Goal: Transaction & Acquisition: Purchase product/service

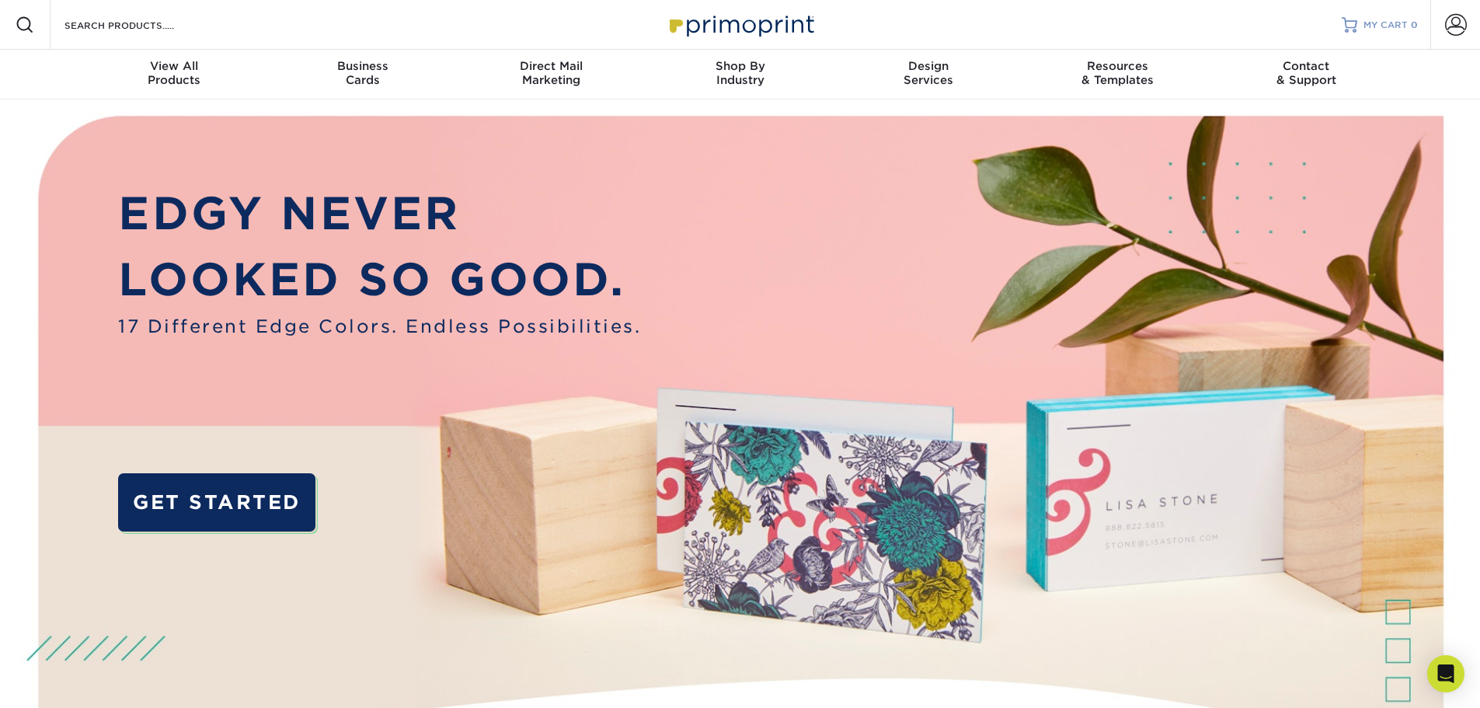
click at [1372, 24] on span "MY CART" at bounding box center [1386, 25] width 44 height 13
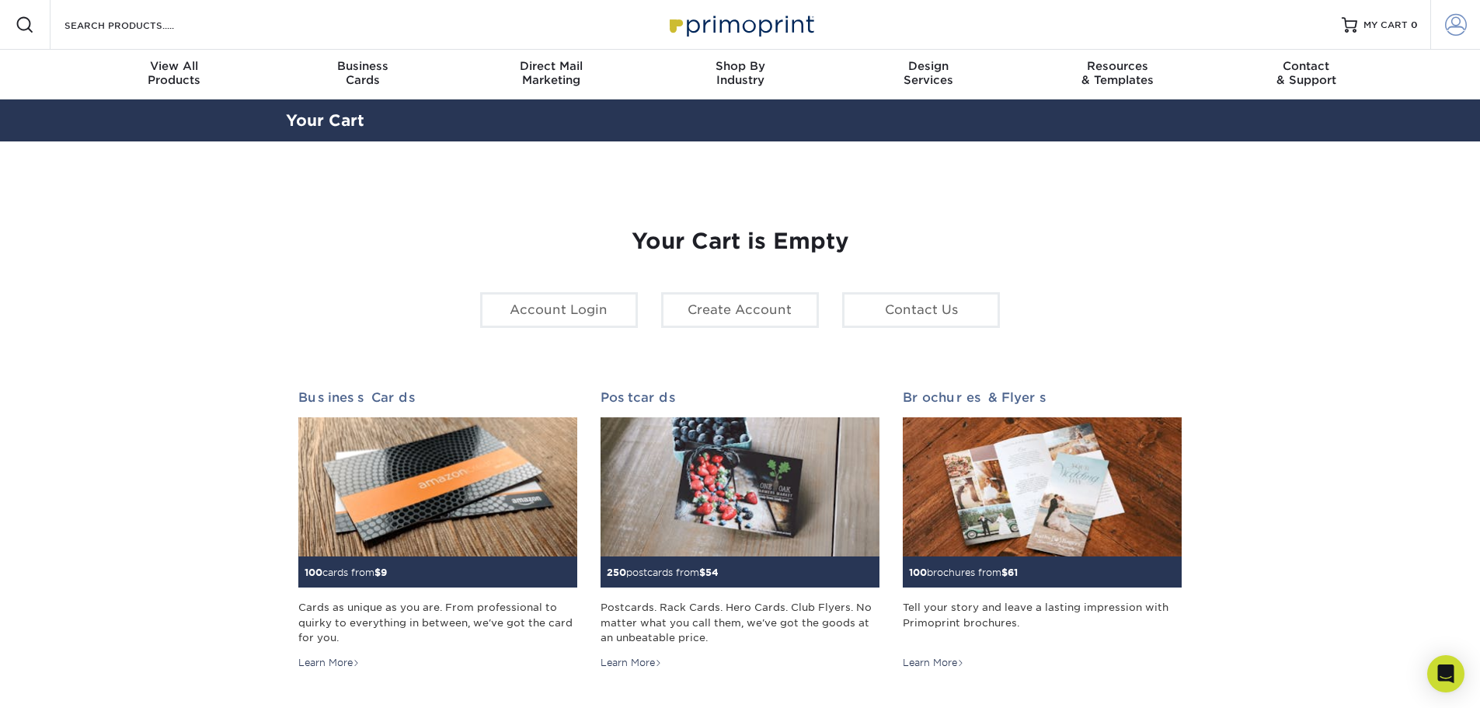
type input "dknysh@macadamcpt.com"
click at [1449, 30] on span at bounding box center [1456, 25] width 22 height 22
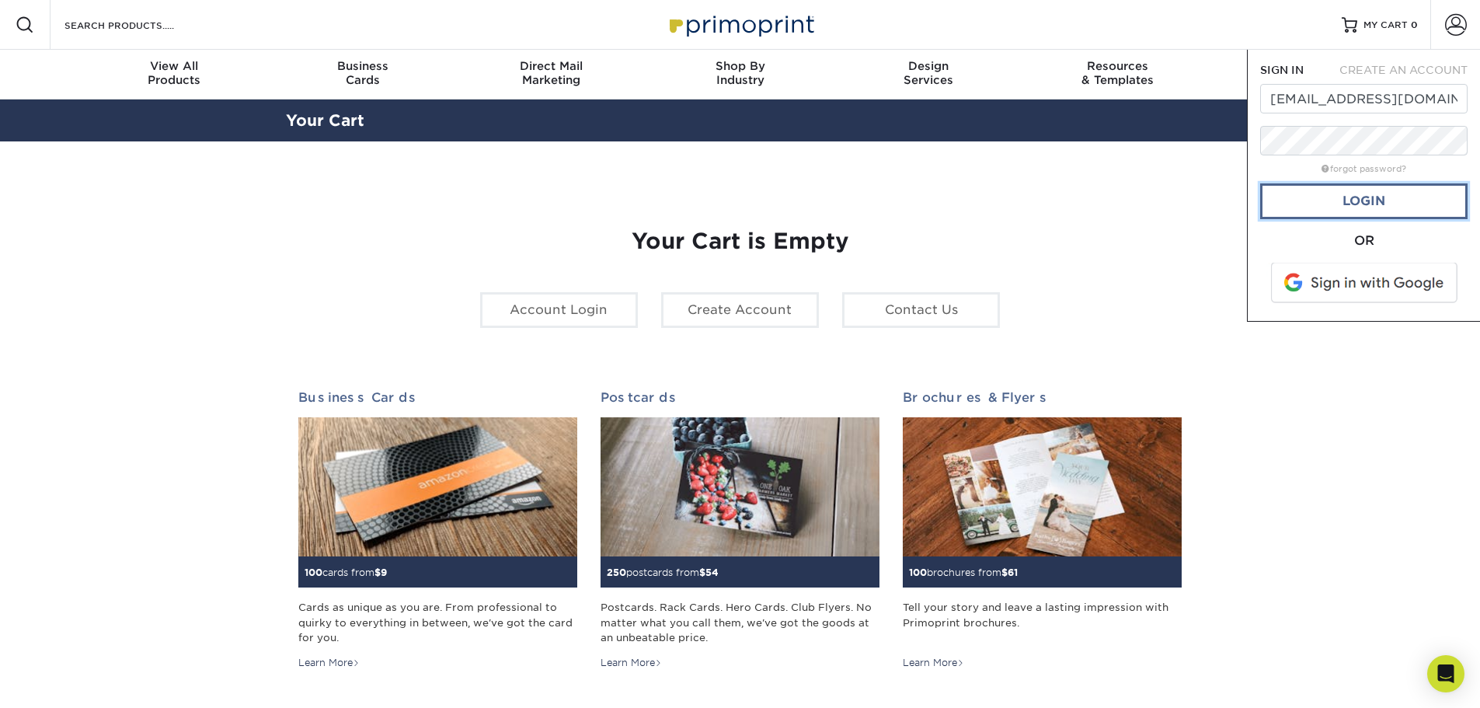
click at [1364, 202] on link "Login" at bounding box center [1363, 201] width 207 height 36
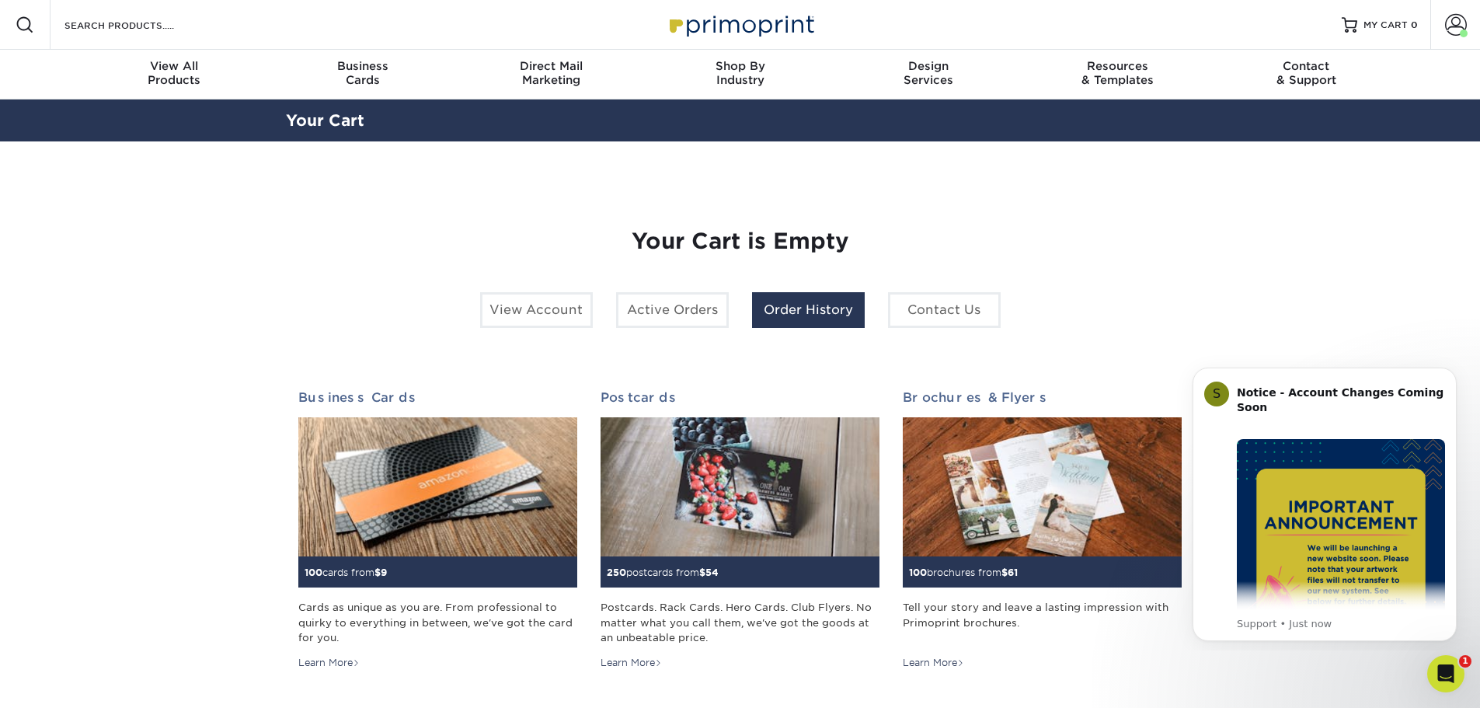
click at [793, 315] on link "Order History" at bounding box center [808, 310] width 113 height 36
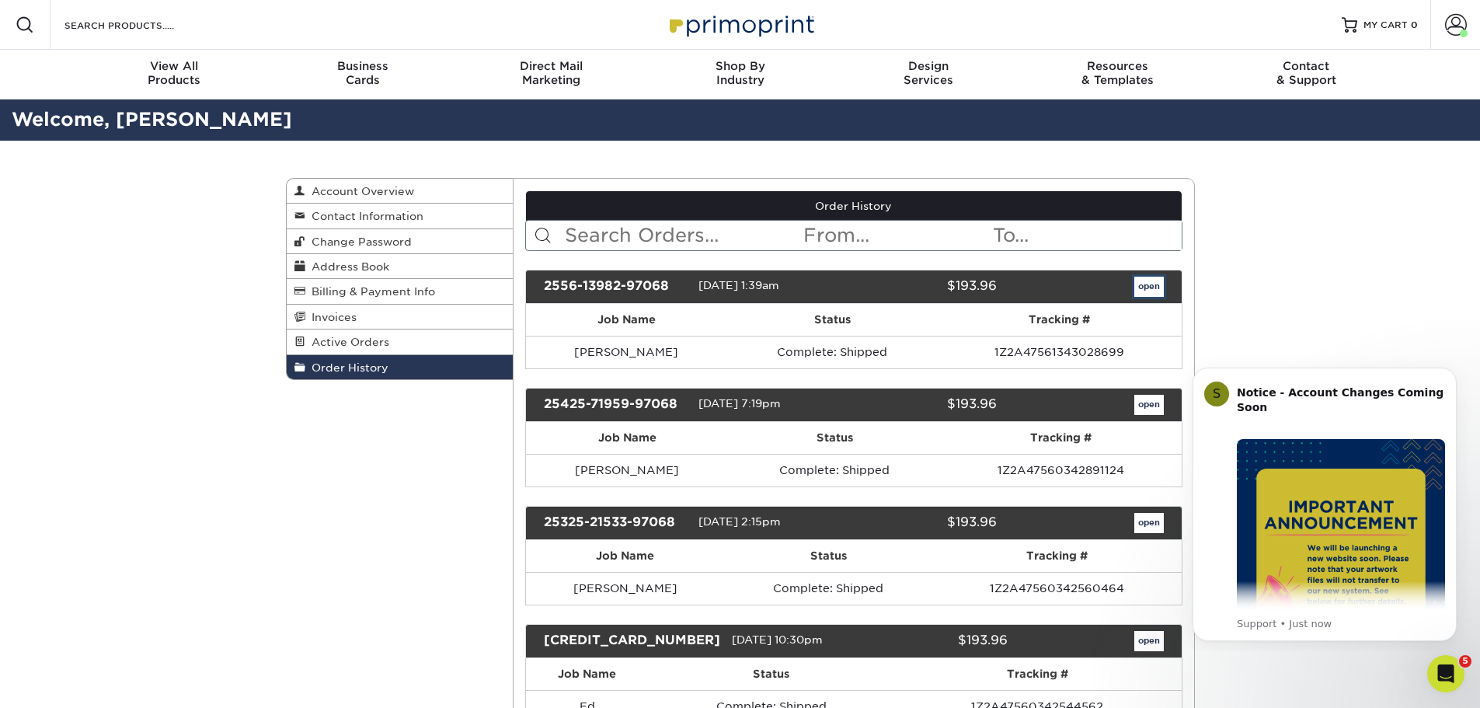
click at [1147, 284] on link "open" at bounding box center [1149, 287] width 30 height 20
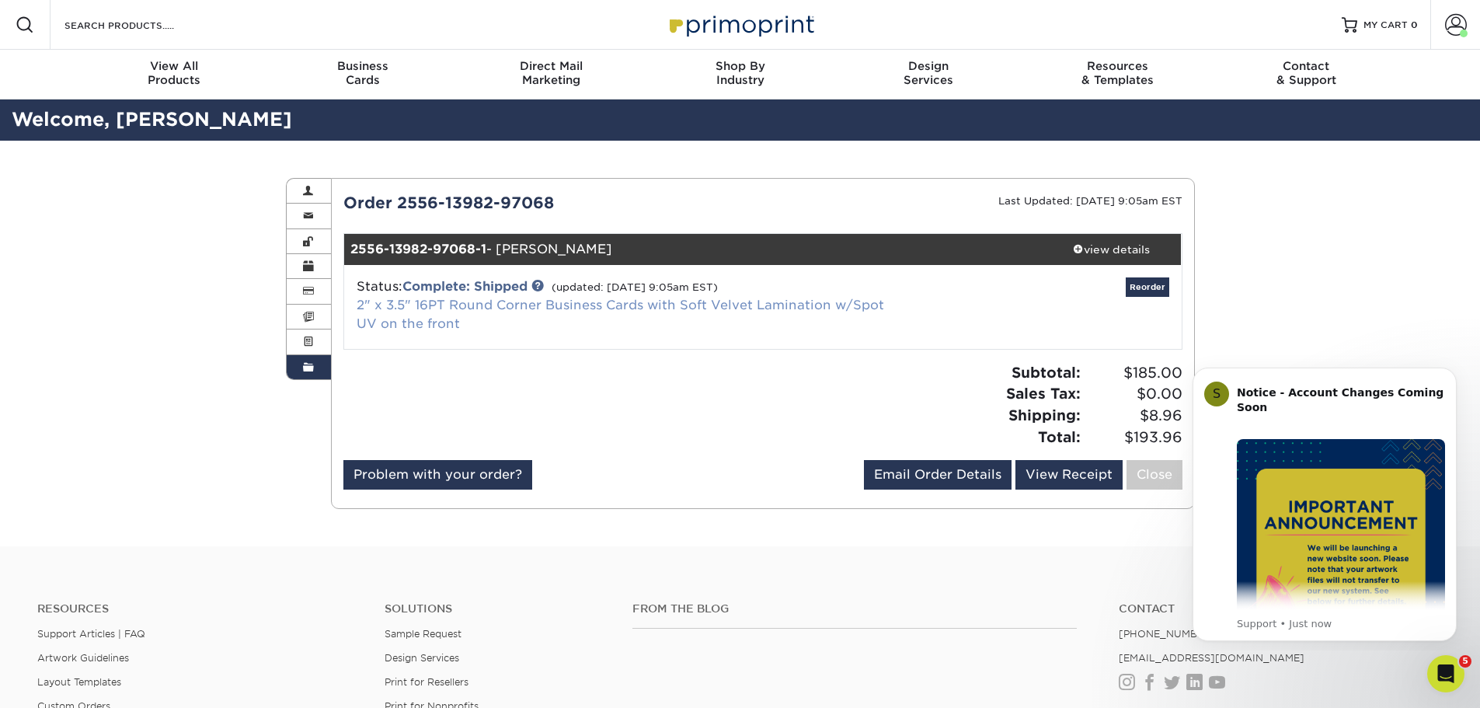
click at [646, 309] on link "2" x 3.5" 16PT Round Corner Business Cards with Soft Velvet Lamination w/Spot U…" at bounding box center [621, 314] width 528 height 33
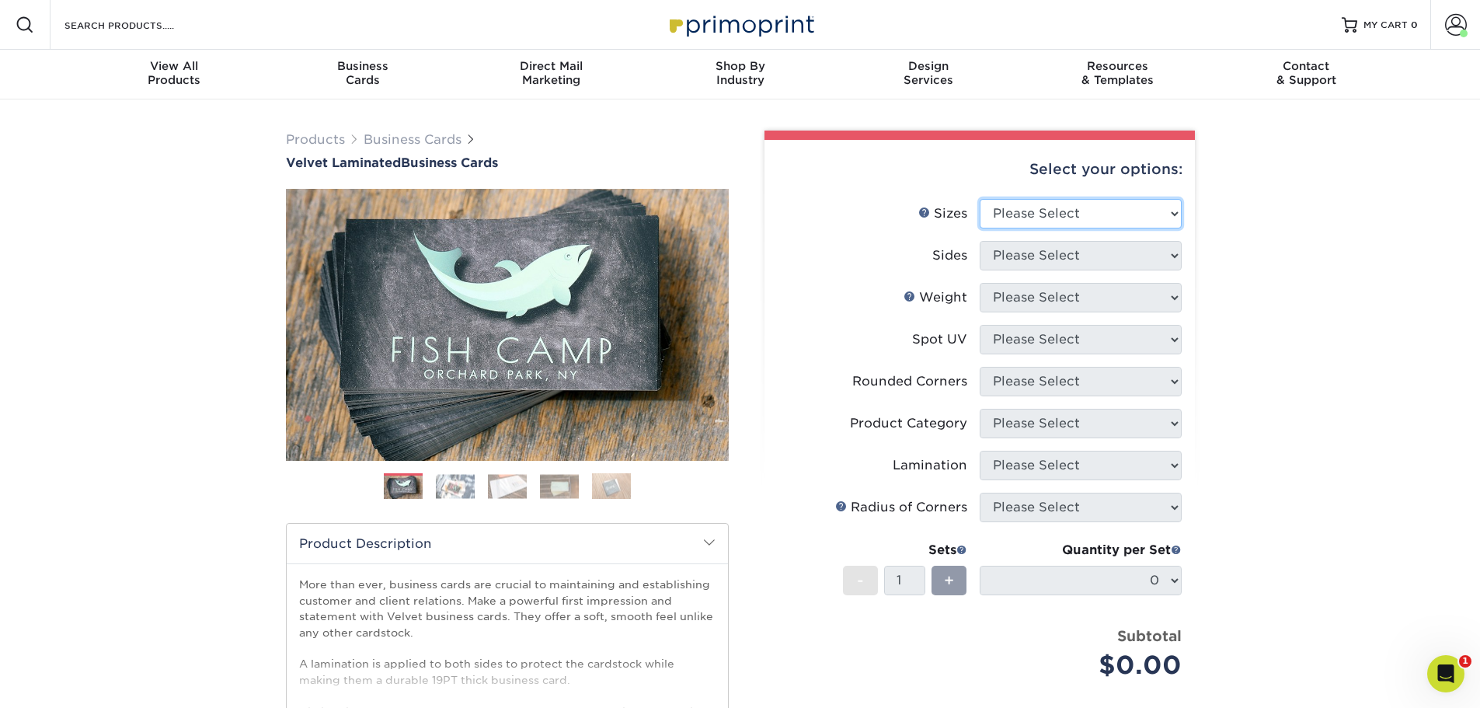
click at [1081, 216] on select "Please Select 1.5" x 3.5" - Mini 1.75" x 3.5" - Mini 2" x 2" - Square 2" x 3" -…" at bounding box center [1081, 214] width 202 height 30
select select "2.00x3.50"
click at [980, 199] on select "Please Select 1.5" x 3.5" - Mini 1.75" x 3.5" - Mini 2" x 2" - Square 2" x 3" -…" at bounding box center [1081, 214] width 202 height 30
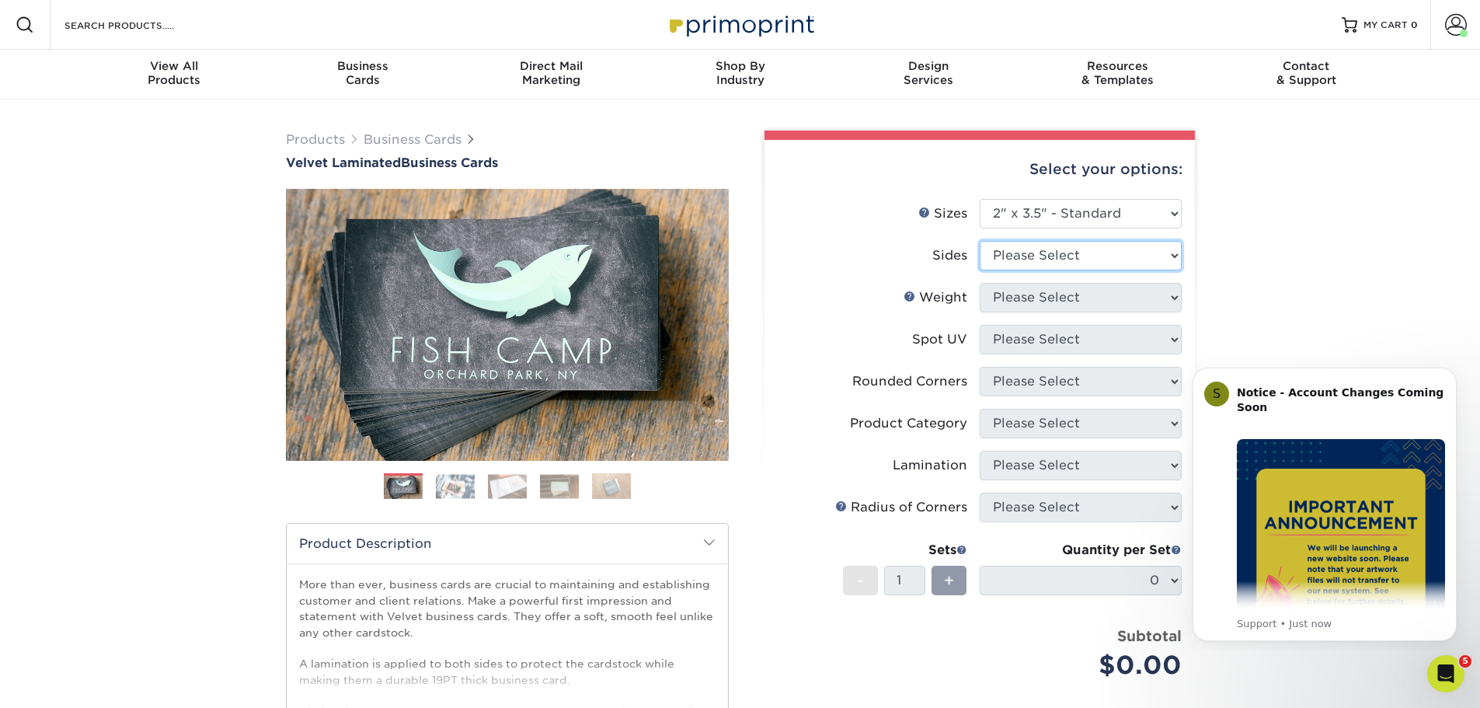
click at [1043, 255] on select "Please Select Print Both Sides Print Front Only" at bounding box center [1081, 256] width 202 height 30
select select "13abbda7-1d64-4f25-8bb2-c179b224825d"
click at [980, 241] on select "Please Select Print Both Sides Print Front Only" at bounding box center [1081, 256] width 202 height 30
click at [1054, 300] on select "Please Select 16PT" at bounding box center [1081, 298] width 202 height 30
select select "16PT"
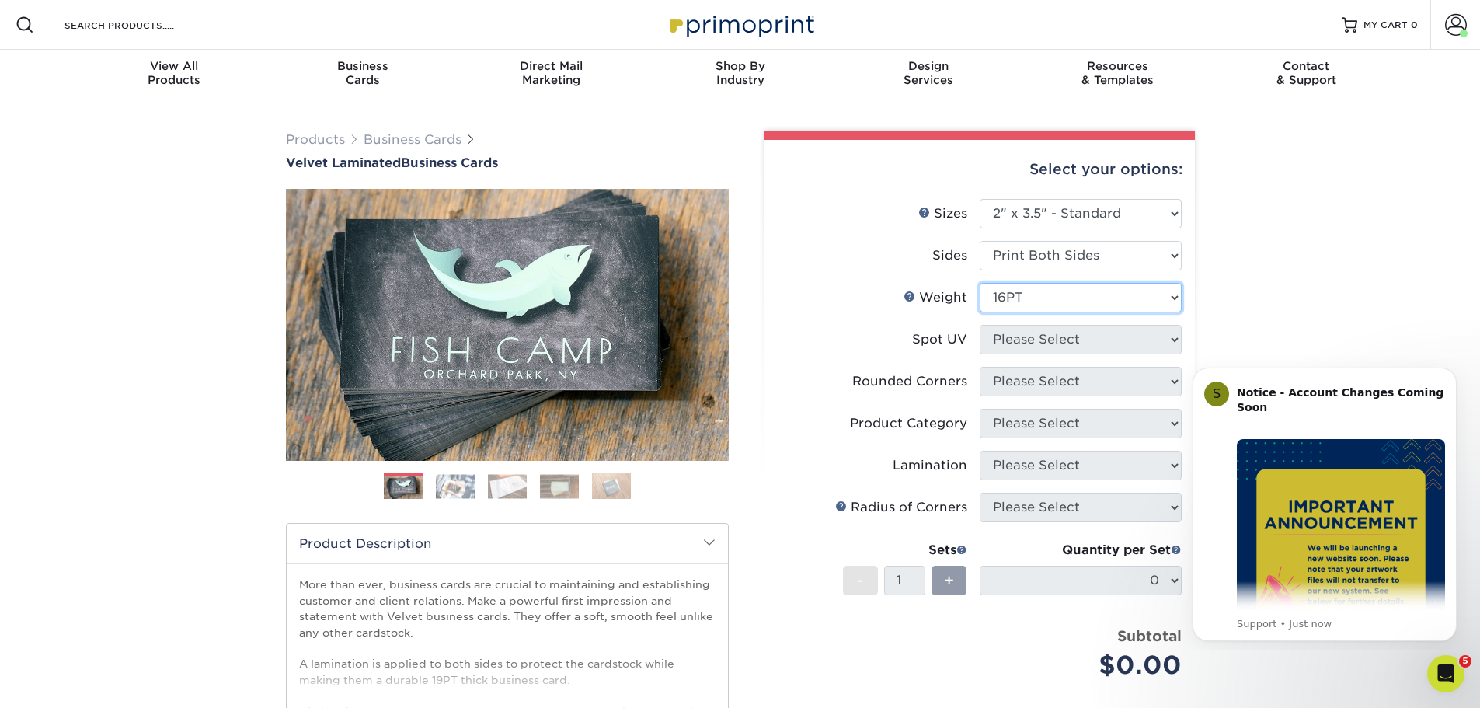
click at [980, 283] on select "Please Select 16PT" at bounding box center [1081, 298] width 202 height 30
click at [1036, 343] on select "Please Select No Spot UV Front and Back (Both Sides) Front Only Back Only" at bounding box center [1081, 340] width 202 height 30
select select "1"
click at [980, 325] on select "Please Select No Spot UV Front and Back (Both Sides) Front Only Back Only" at bounding box center [1081, 340] width 202 height 30
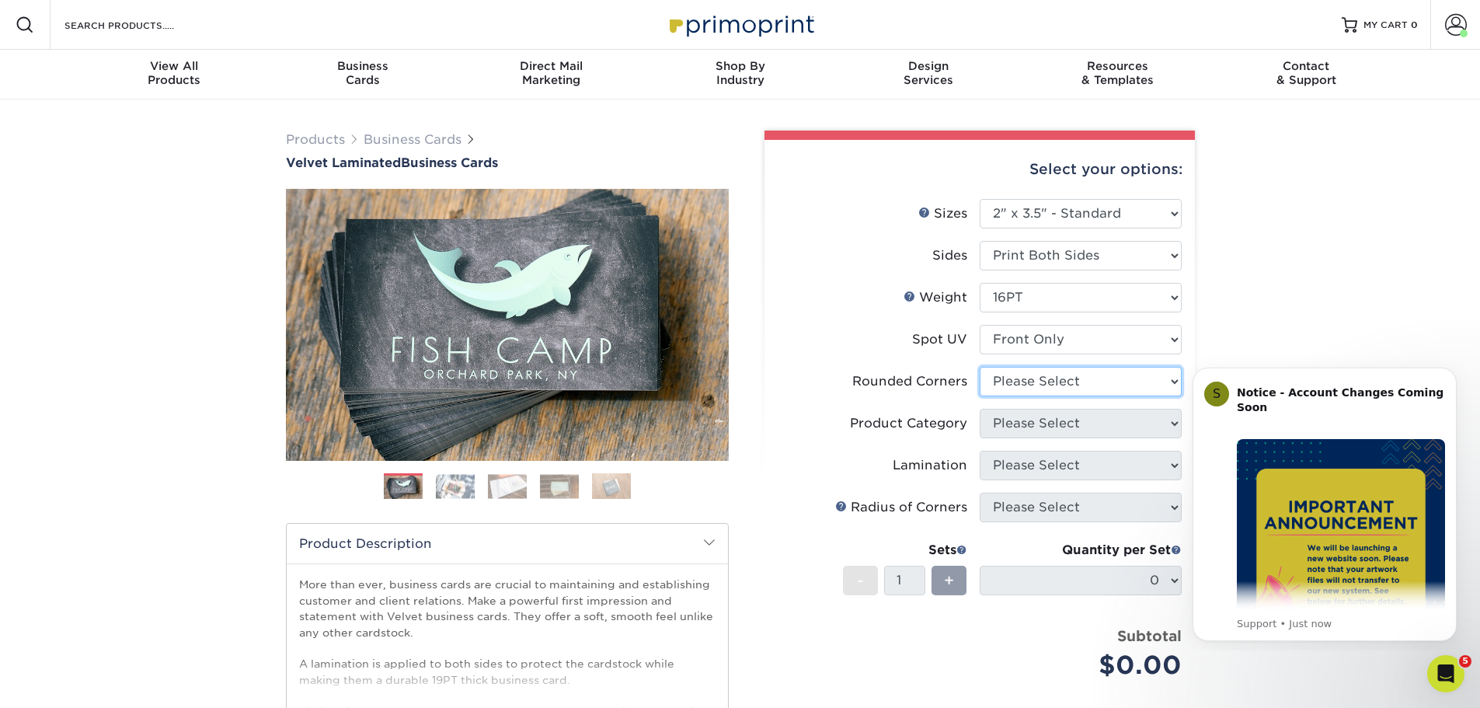
click at [1025, 383] on select "Please Select Yes - Round 2 Corners Yes - Round 4 Corners No" at bounding box center [1081, 382] width 202 height 30
select select "7672df9e-0e0a-464d-8e1f-920c575e4da3"
click at [980, 367] on select "Please Select Yes - Round 2 Corners Yes - Round 4 Corners No" at bounding box center [1081, 382] width 202 height 30
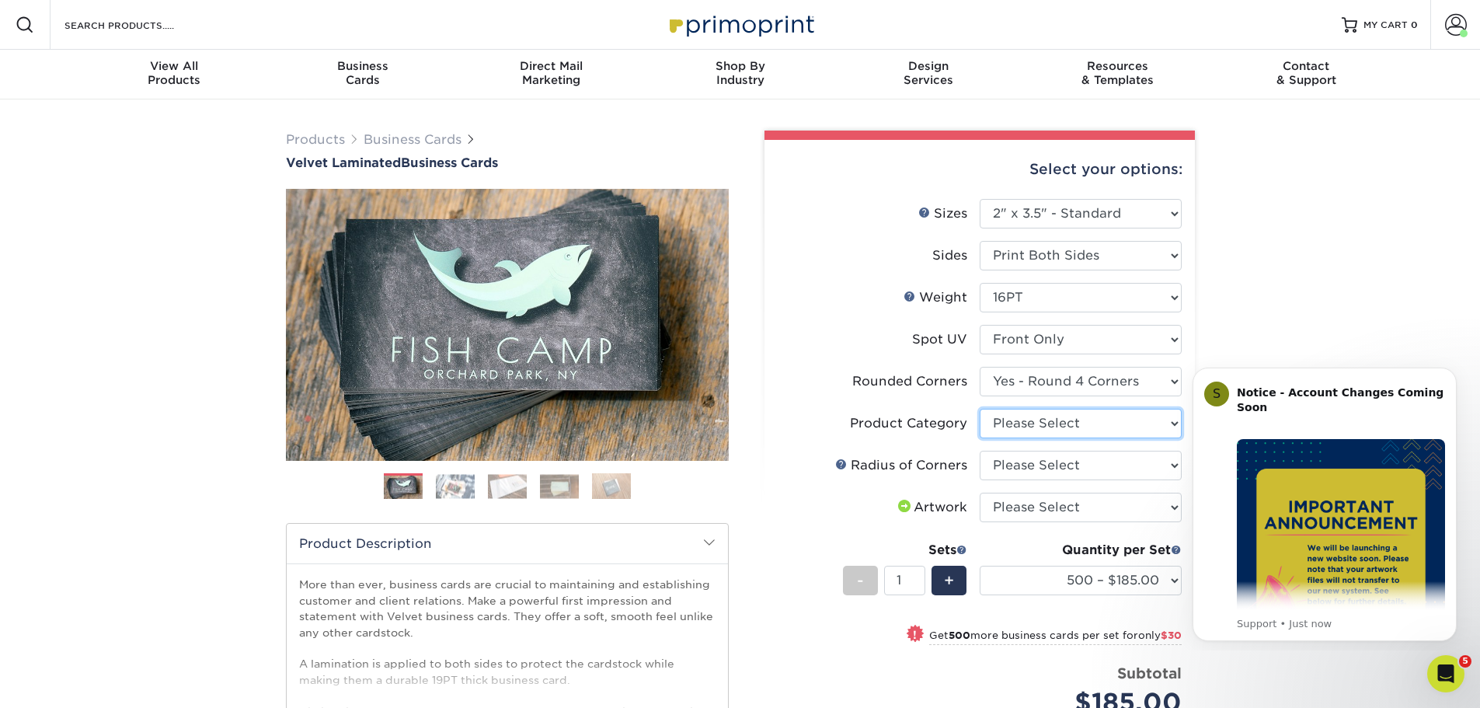
click at [1033, 426] on select "Please Select Business Cards" at bounding box center [1081, 424] width 202 height 30
select select "3b5148f1-0588-4f88-a218-97bcfdce65c1"
click at [980, 409] on select "Please Select Business Cards" at bounding box center [1081, 424] width 202 height 30
click at [1036, 469] on select "Please Select Rounded 1/8" Rounded 1/4"" at bounding box center [1081, 466] width 202 height 30
select select "479fbfe7-6a0c-4895-8c9a-81739b7486c9"
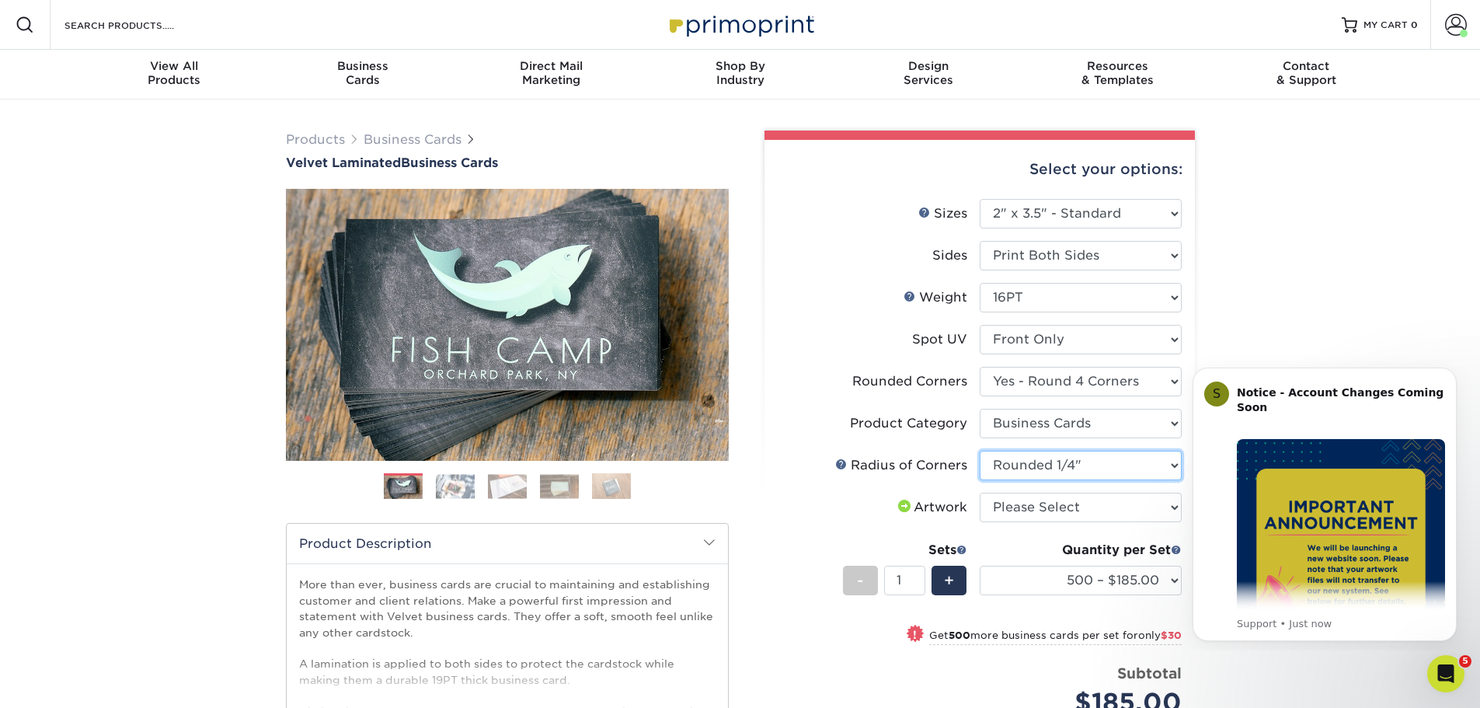
click at [980, 451] on select "Please Select Rounded 1/8" Rounded 1/4"" at bounding box center [1081, 466] width 202 height 30
click at [1040, 505] on select "Please Select I will upload files I need a design - $100" at bounding box center [1081, 508] width 202 height 30
select select "upload"
click at [980, 493] on select "Please Select I will upload files I need a design - $100" at bounding box center [1081, 508] width 202 height 30
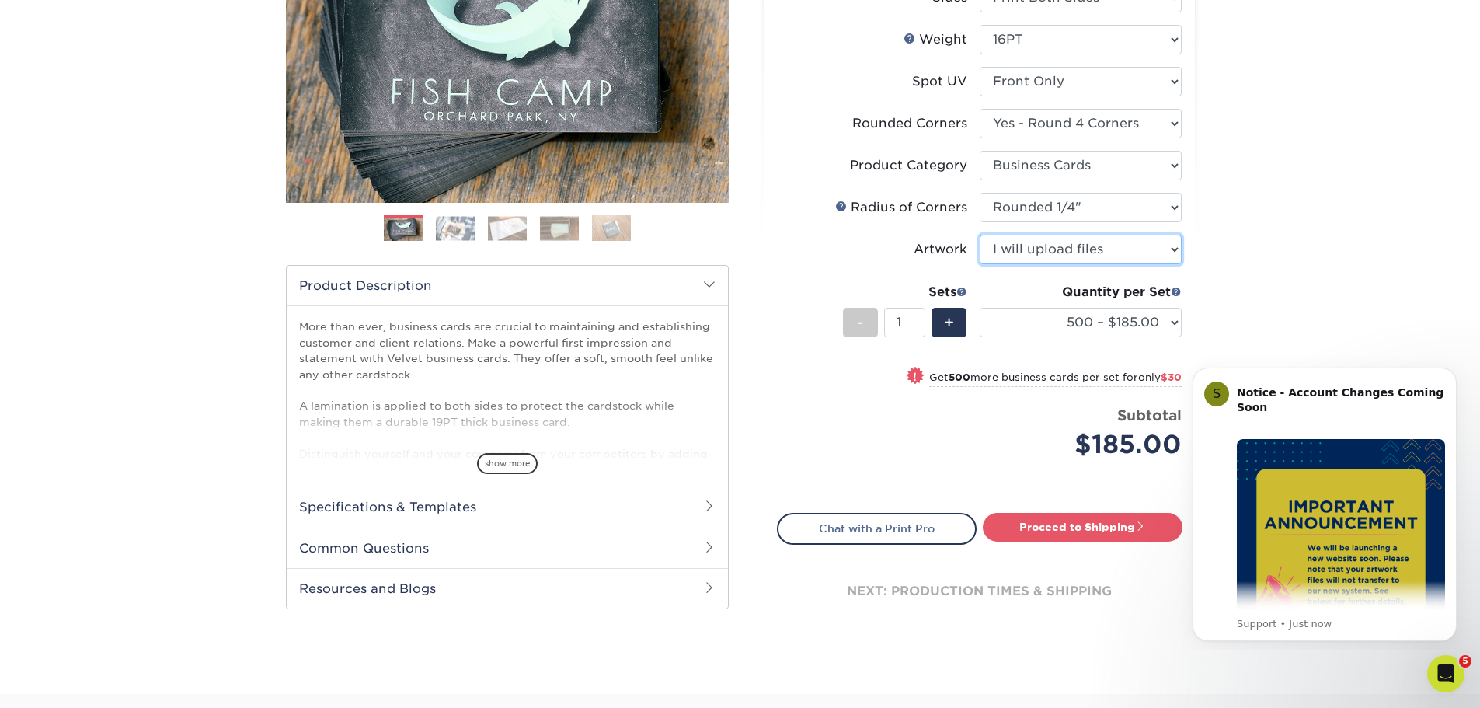
scroll to position [389, 0]
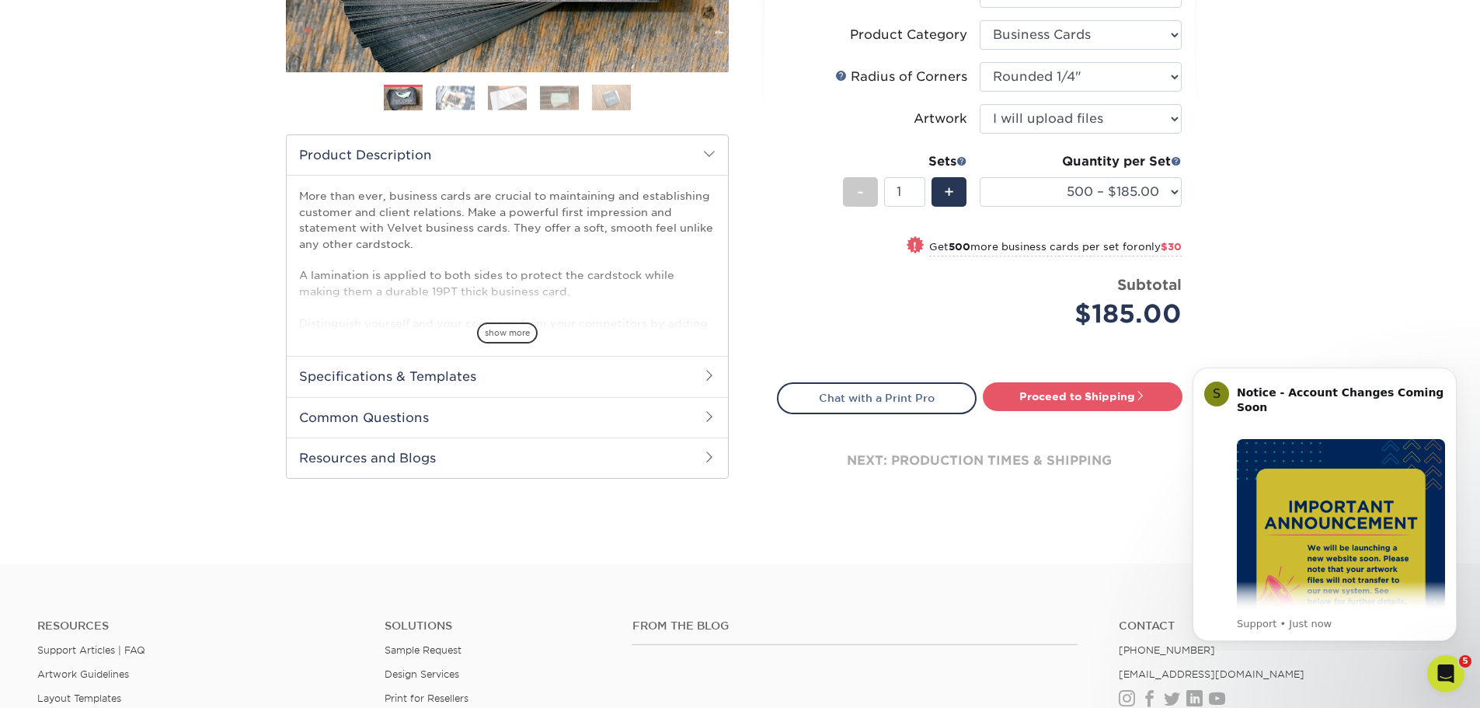
click at [706, 372] on span at bounding box center [709, 375] width 12 height 12
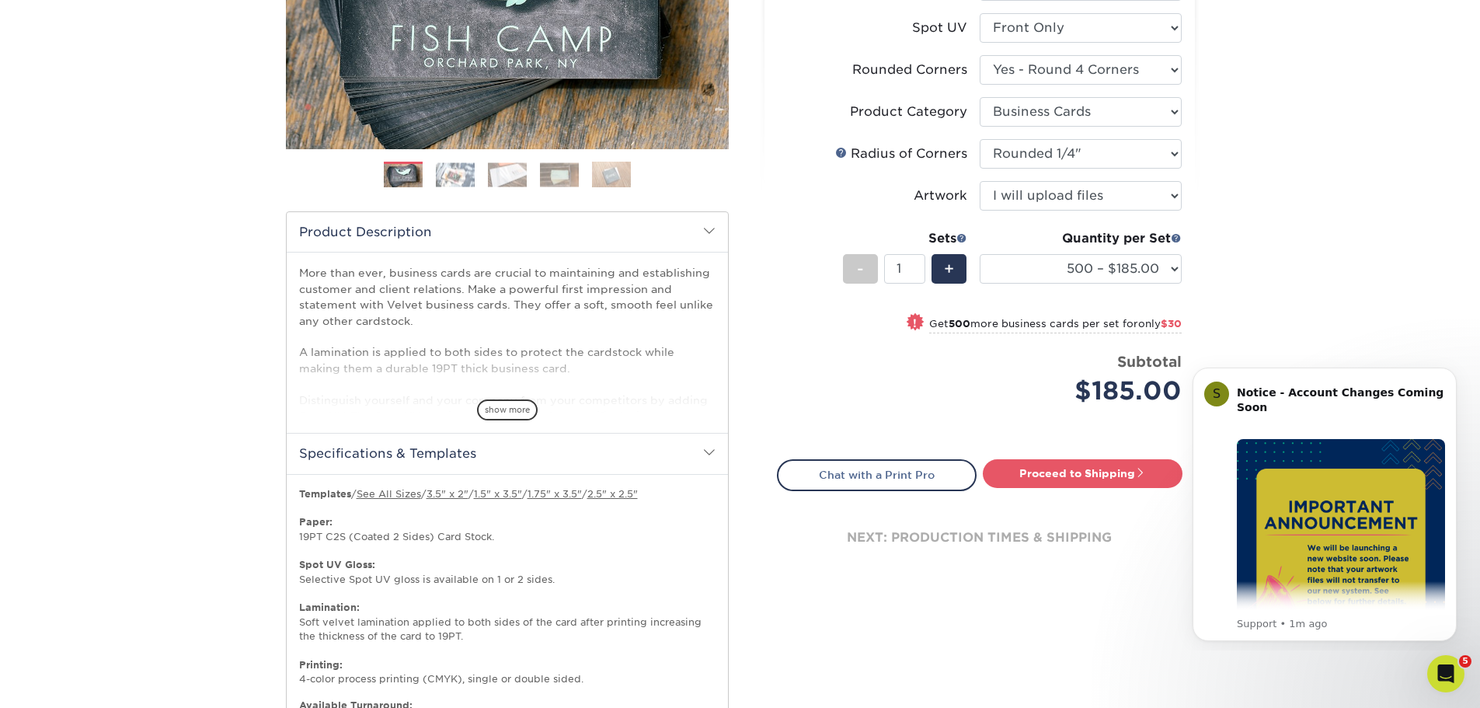
scroll to position [0, 0]
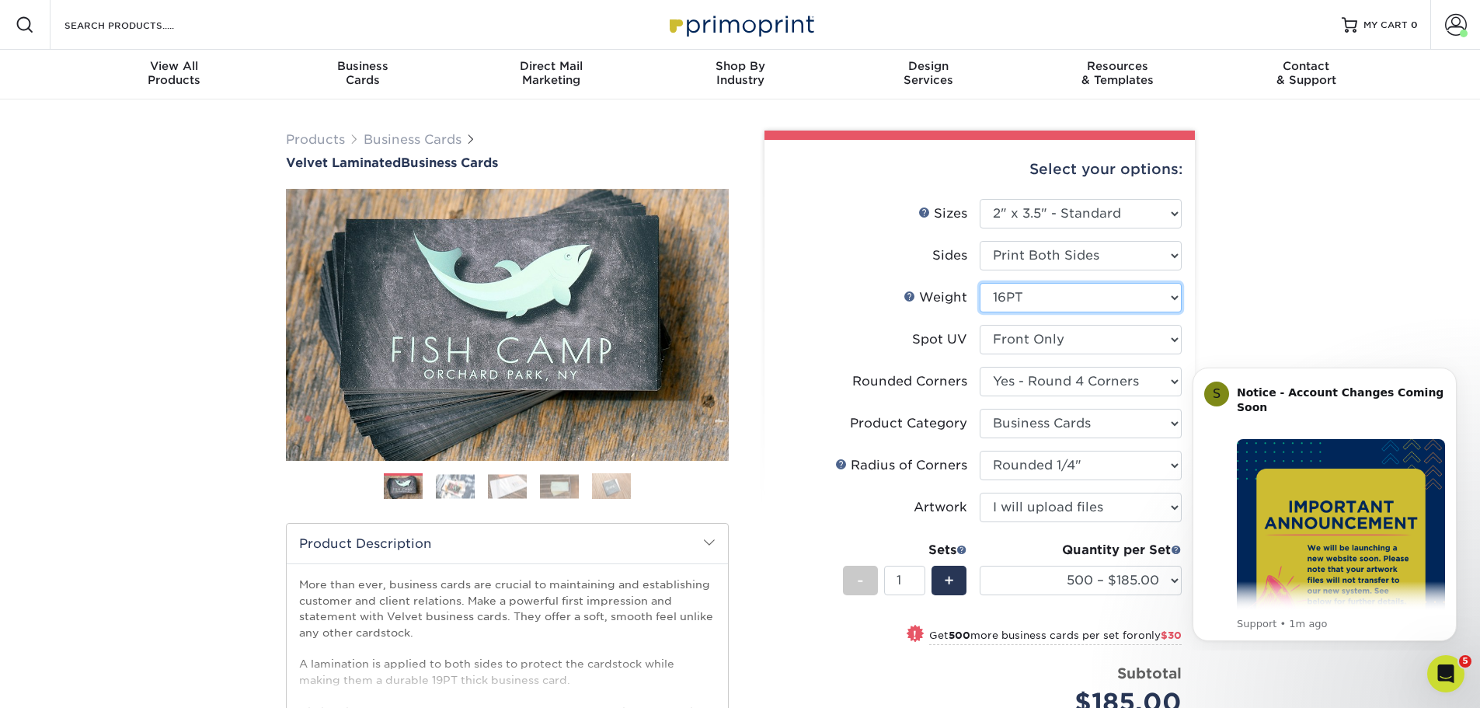
click at [1029, 296] on select "Please Select 16PT" at bounding box center [1081, 298] width 202 height 30
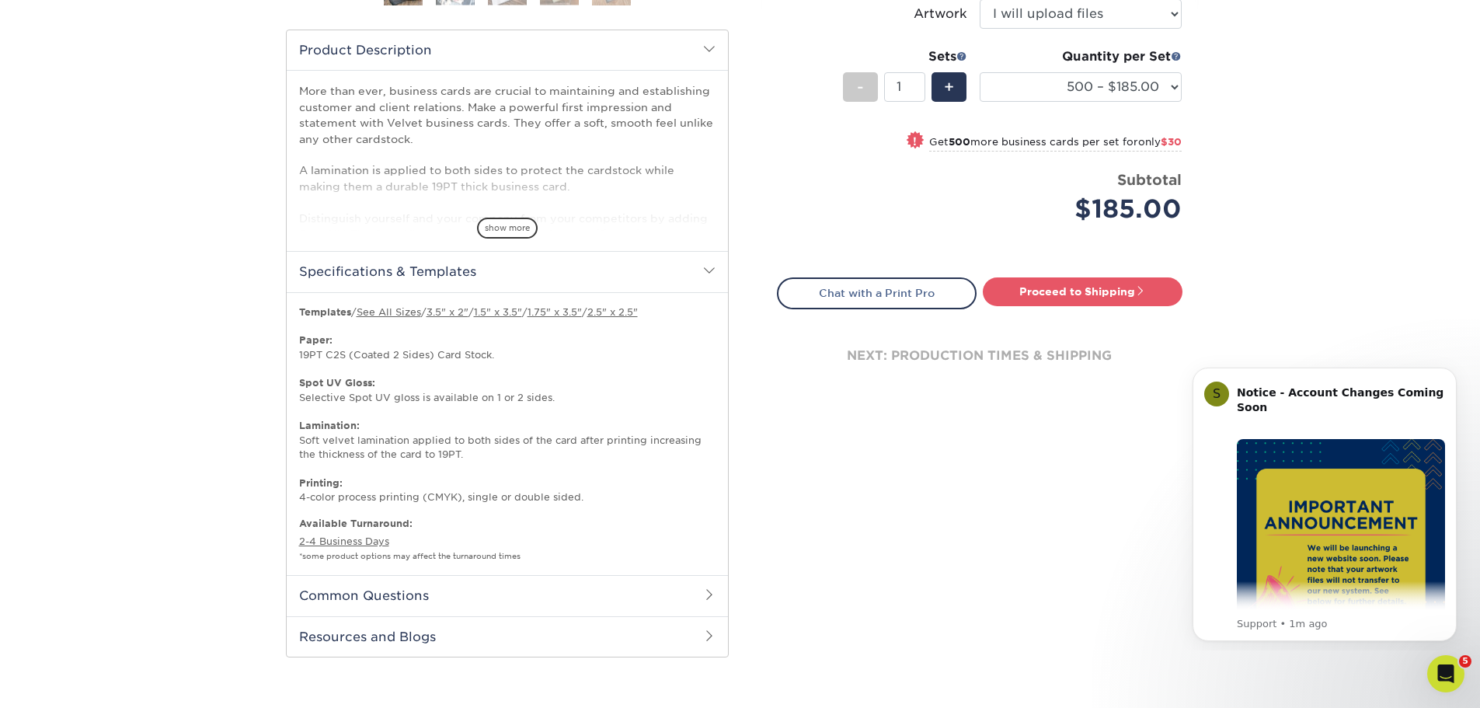
scroll to position [466, 0]
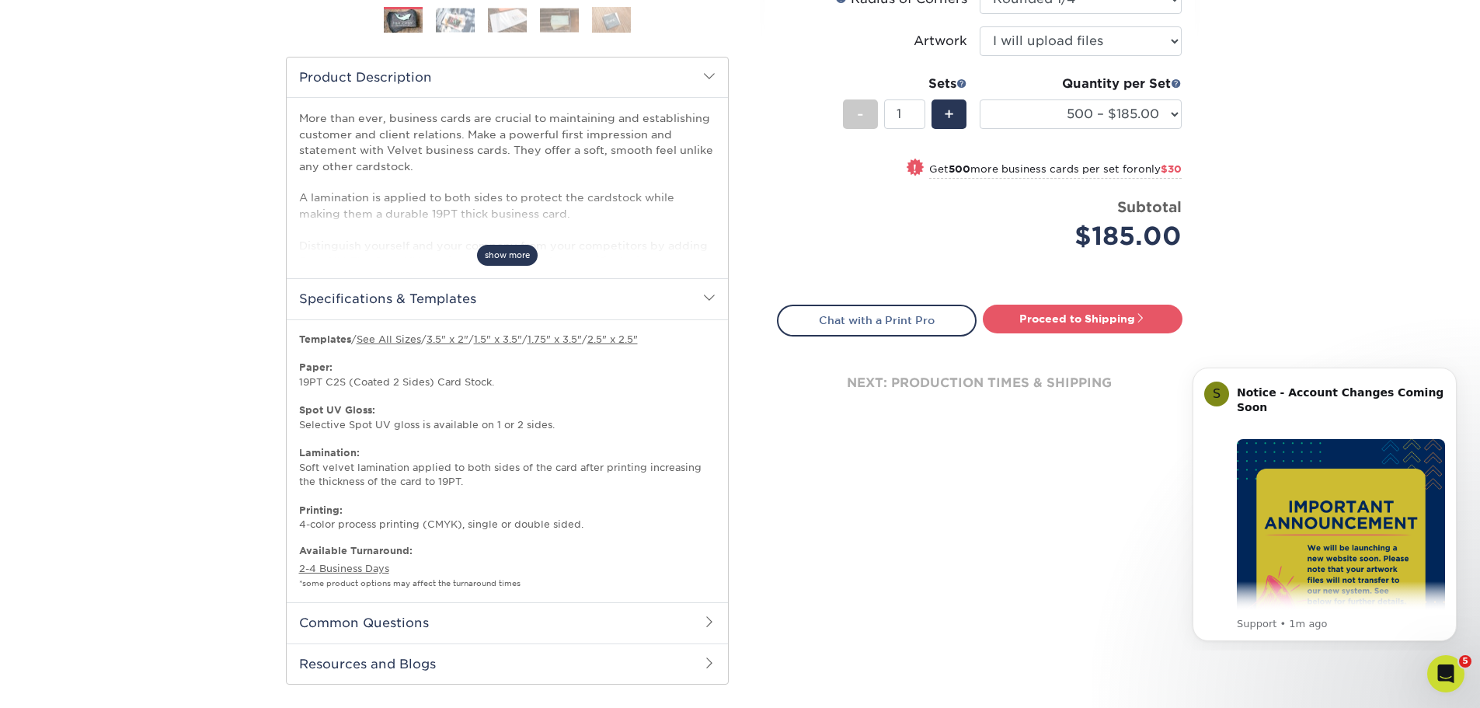
click at [508, 260] on span "show more" at bounding box center [507, 255] width 61 height 21
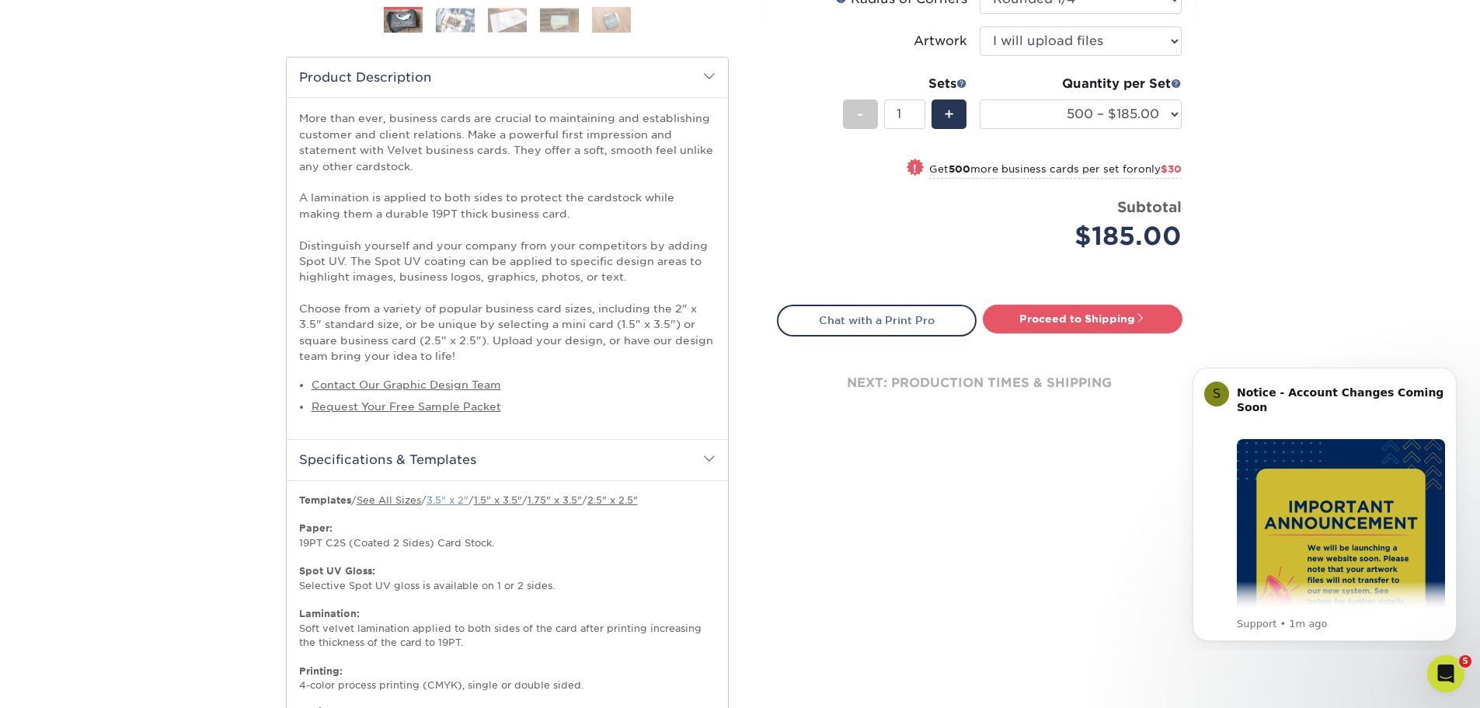
click at [453, 499] on link "3.5" x 2"" at bounding box center [448, 500] width 42 height 12
click at [1091, 317] on link "Proceed to Shipping" at bounding box center [1083, 319] width 200 height 28
type input "Set 1"
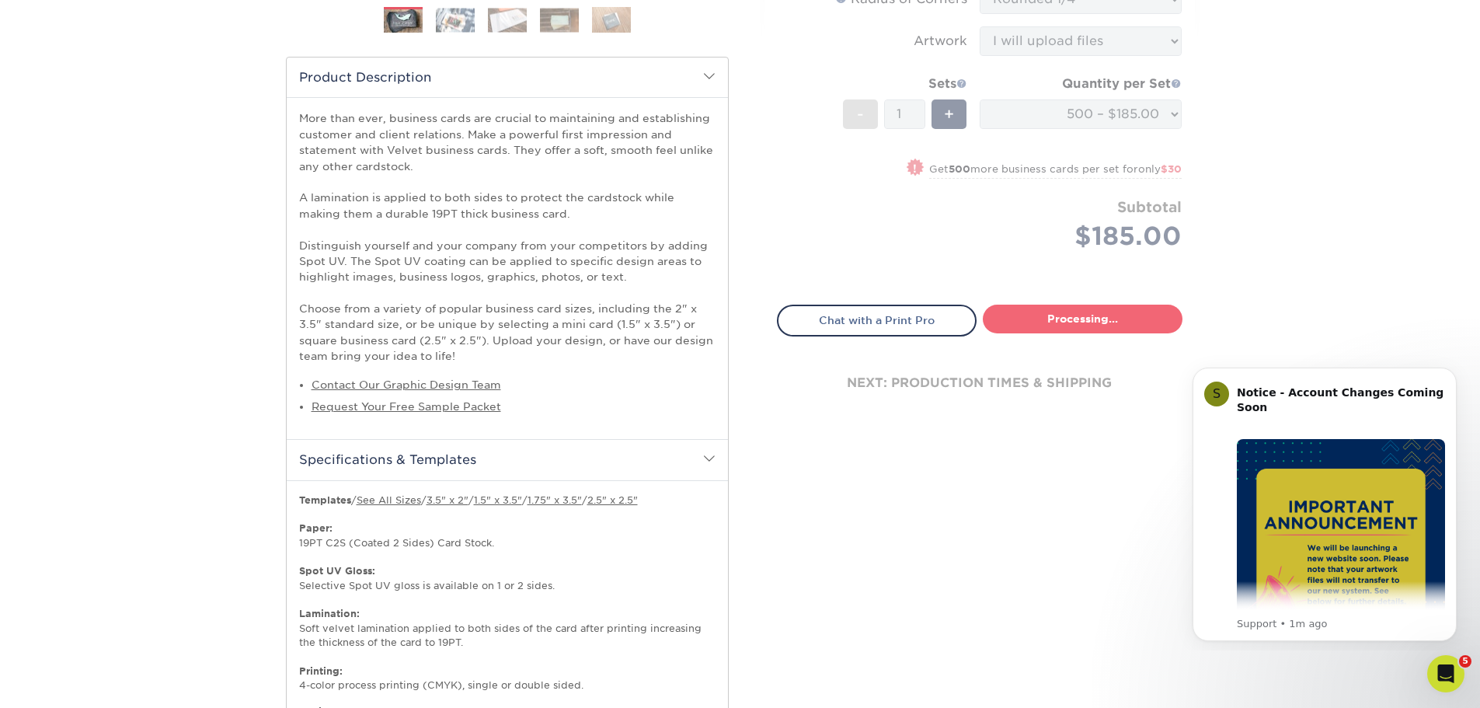
select select "17f778df-9369-4ad5-8ca2-d61a48b8ef27"
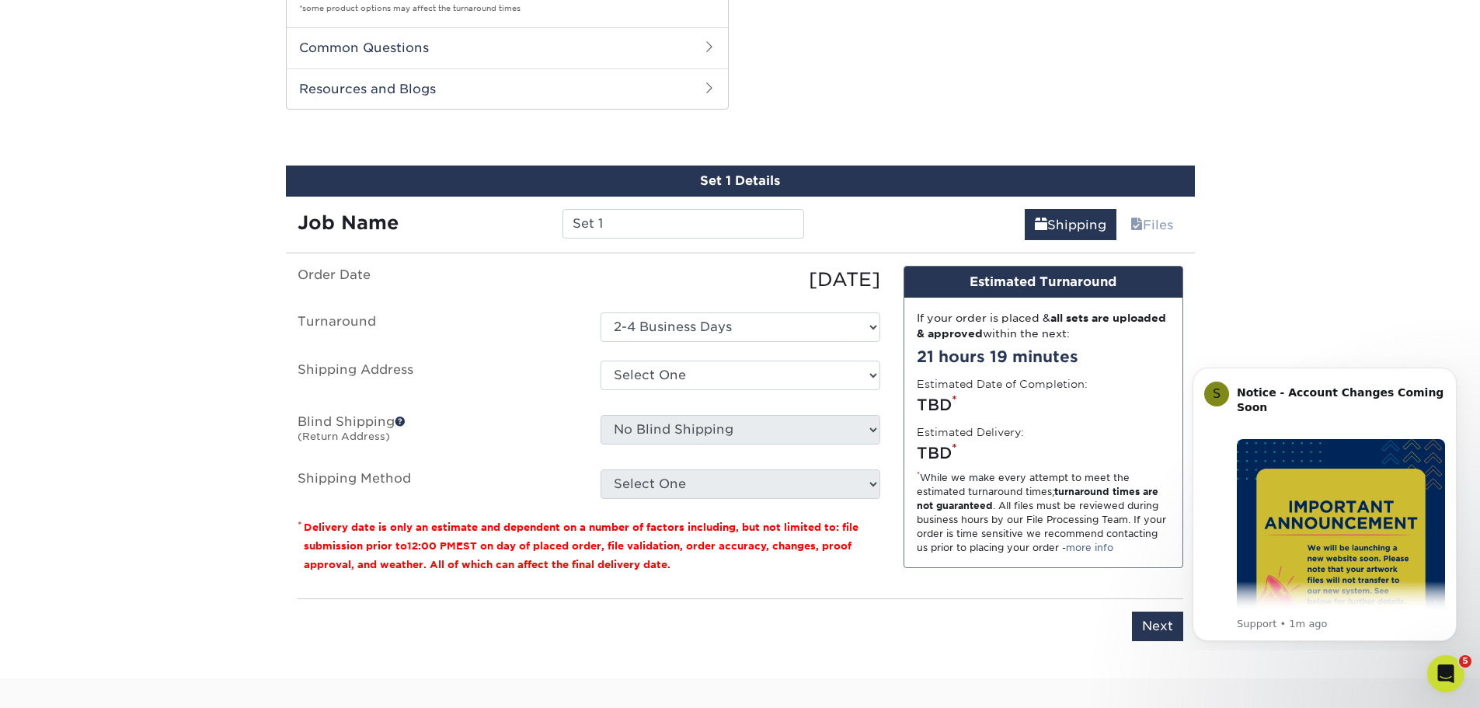
scroll to position [1235, 0]
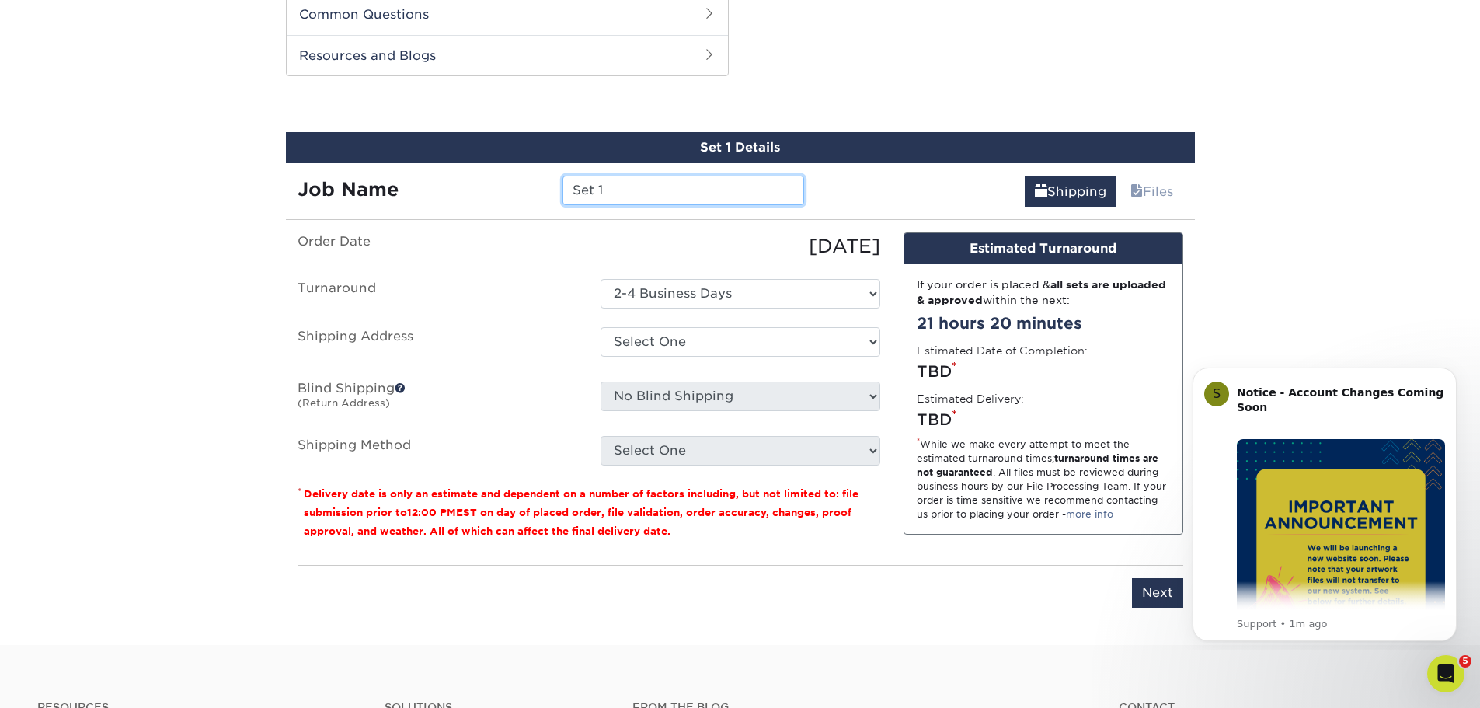
drag, startPoint x: 620, startPoint y: 193, endPoint x: 531, endPoint y: 184, distance: 89.8
click at [531, 184] on div "Job Name Set 1" at bounding box center [551, 191] width 531 height 30
type input "SCOTT C."
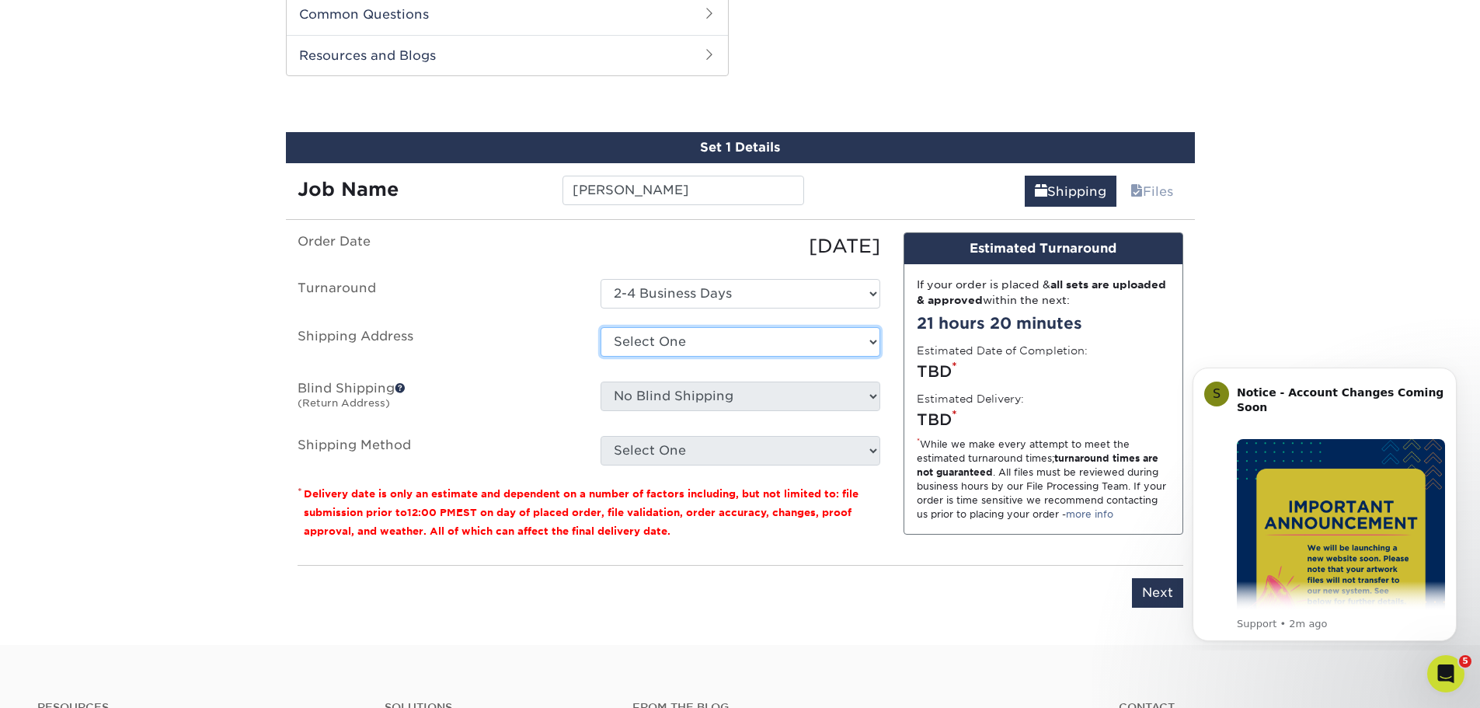
click at [655, 345] on select "Select One Jon Macadam Macadam LO + Add New Address" at bounding box center [741, 342] width 280 height 30
select select "274644"
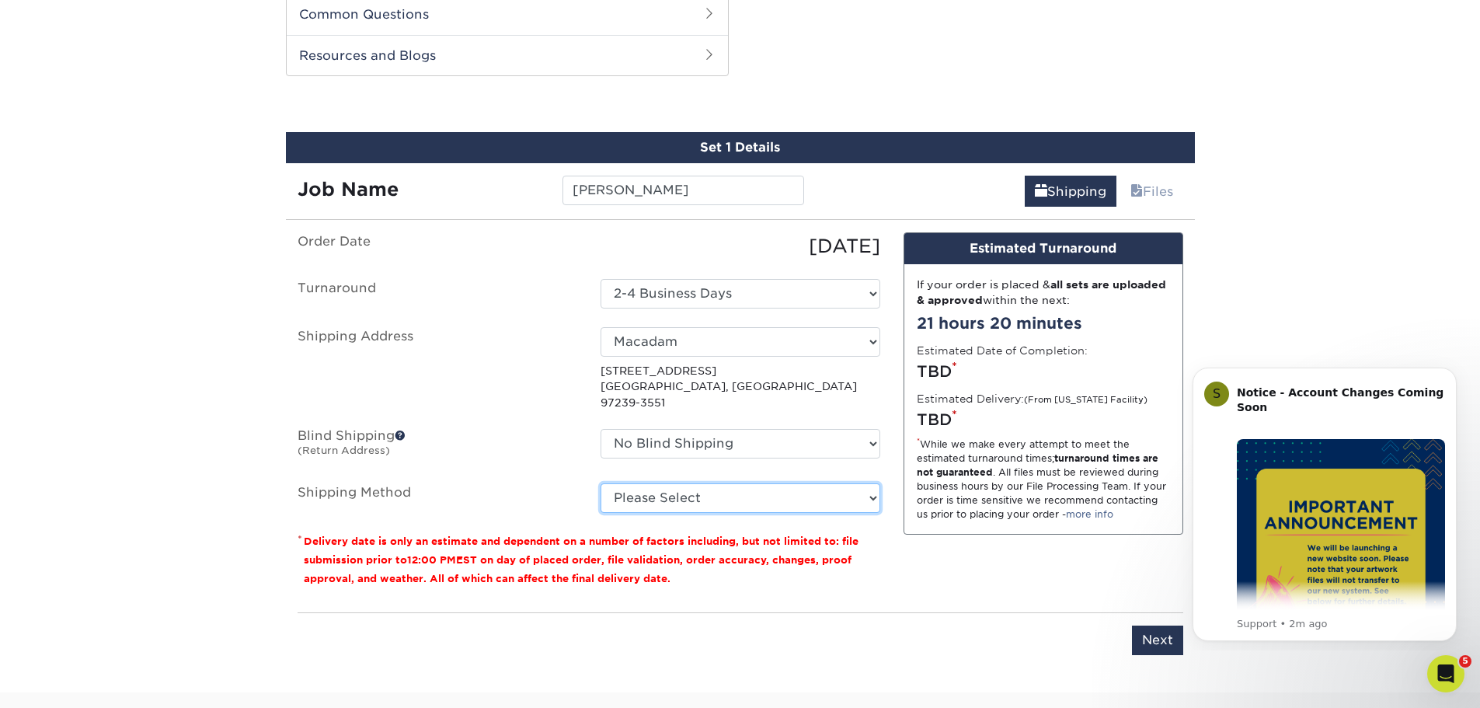
click at [672, 489] on select "Please Select Ground Shipping (+$8.96) 3 Day Shipping Service (+$20.18) 2 Day A…" at bounding box center [741, 498] width 280 height 30
select select "03"
click at [601, 483] on select "Please Select Ground Shipping (+$8.96) 3 Day Shipping Service (+$20.18) 2 Day A…" at bounding box center [741, 498] width 280 height 30
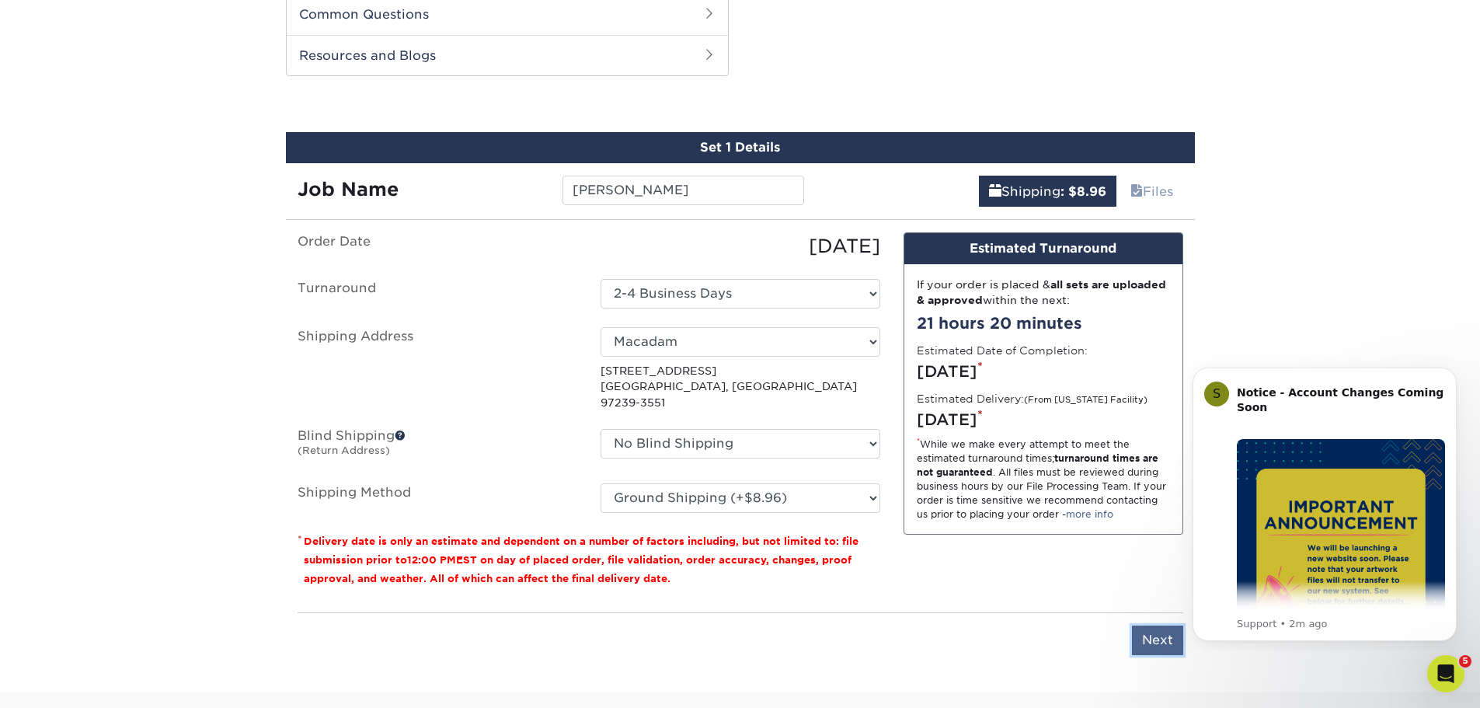
click at [1154, 627] on input "Next" at bounding box center [1157, 640] width 51 height 30
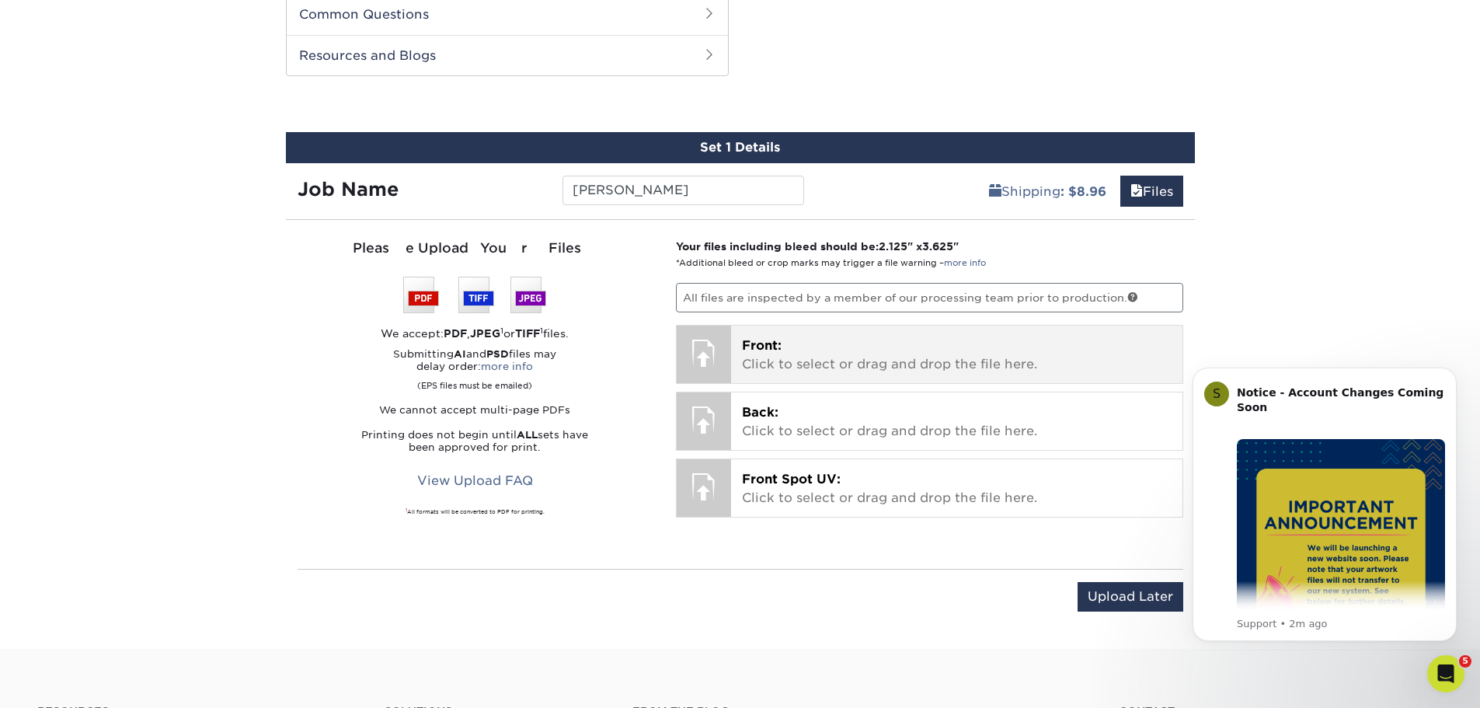
click at [754, 355] on p "Front: Click to select or drag and drop the file here." at bounding box center [957, 354] width 430 height 37
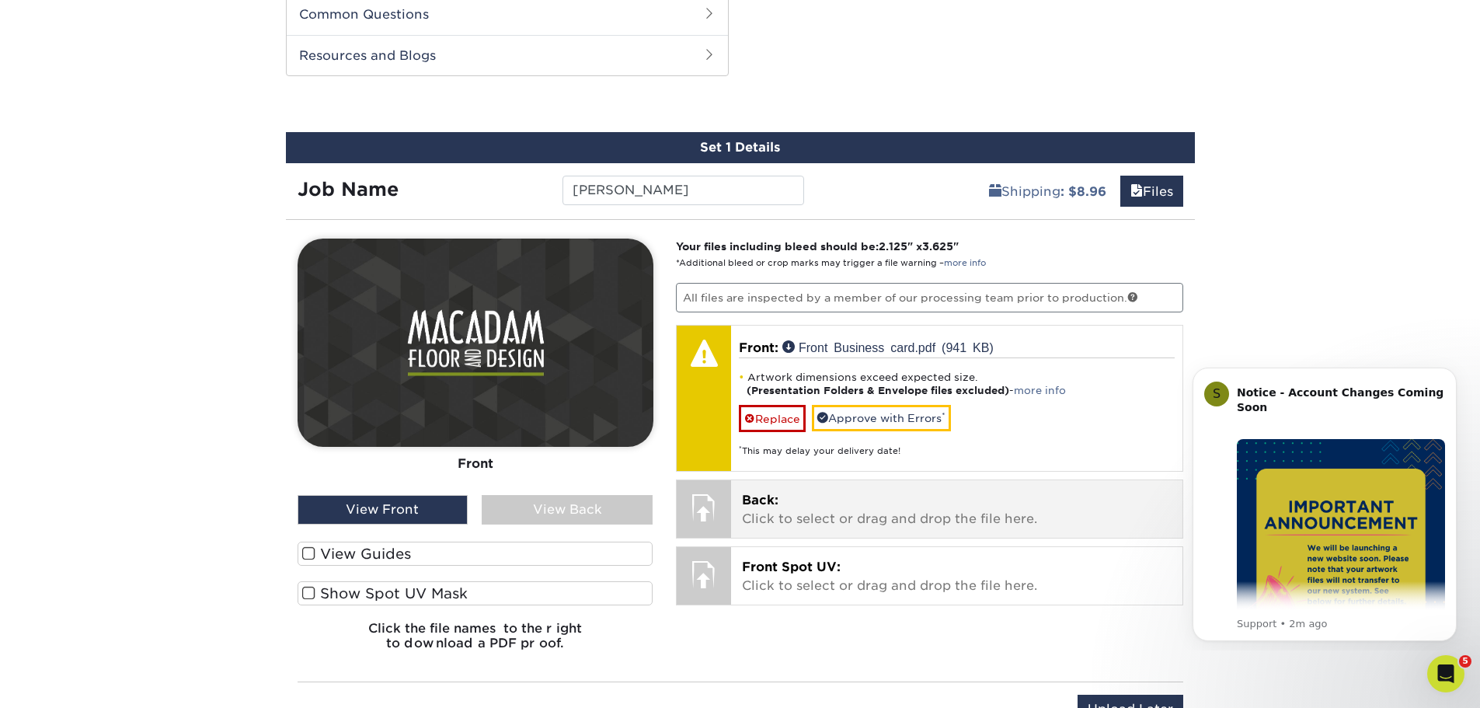
click at [800, 508] on p "Back: Click to select or drag and drop the file here." at bounding box center [957, 509] width 430 height 37
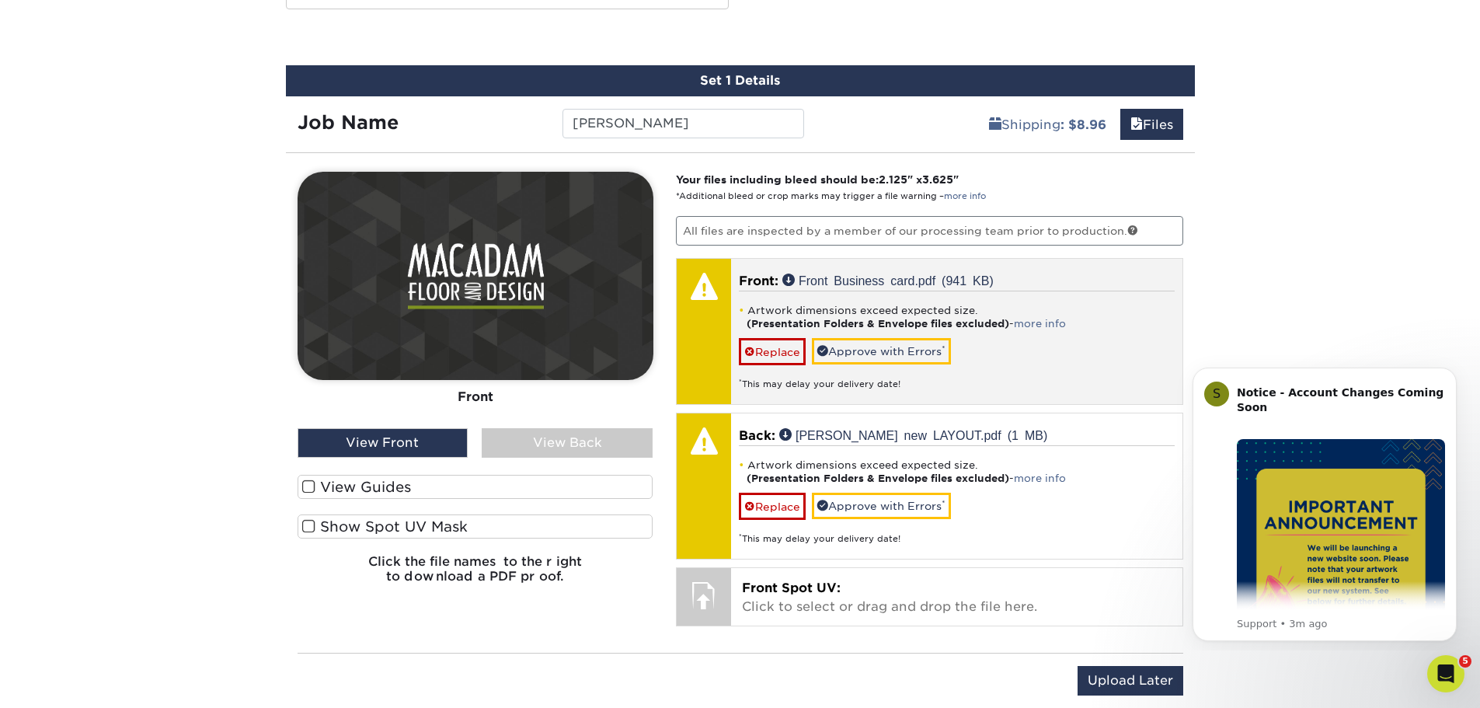
scroll to position [1469, 0]
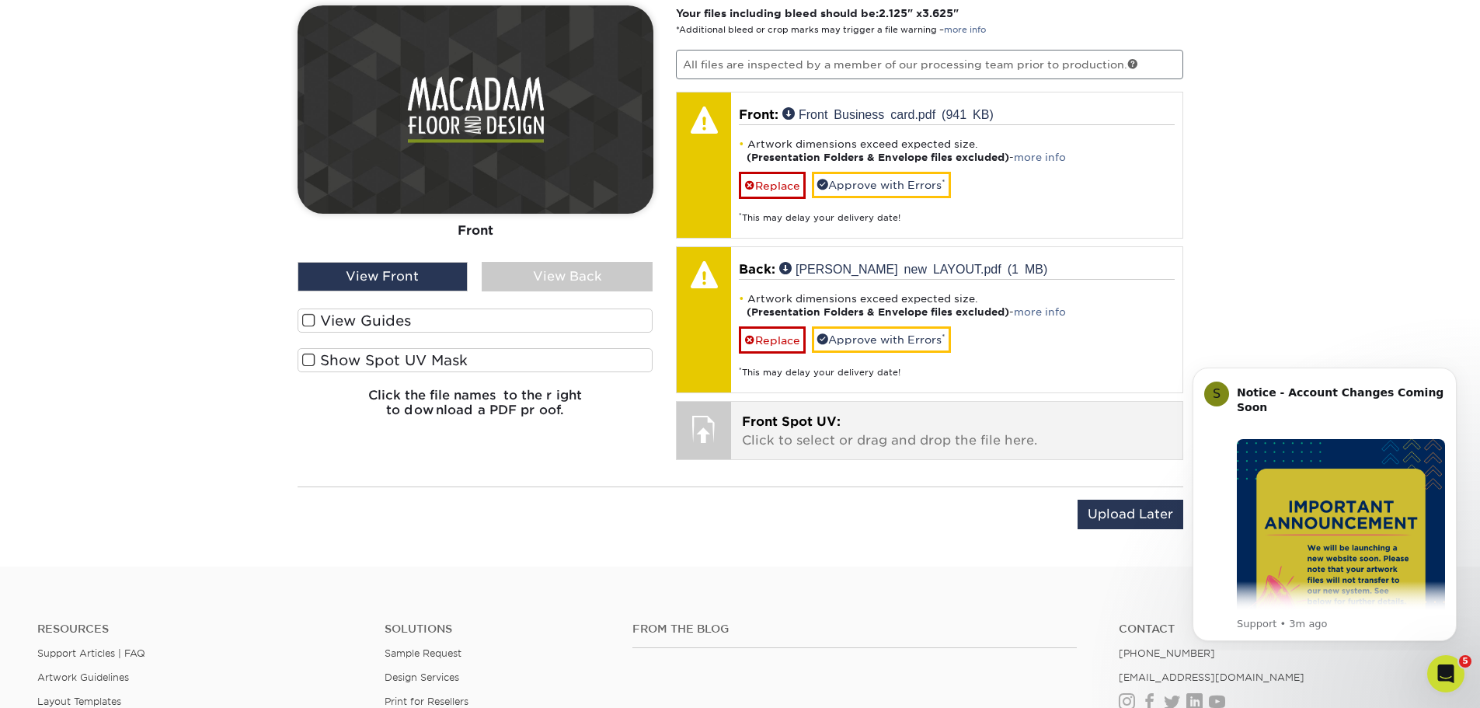
click at [793, 437] on p "Front Spot UV: Click to select or drag and drop the file here." at bounding box center [957, 431] width 430 height 37
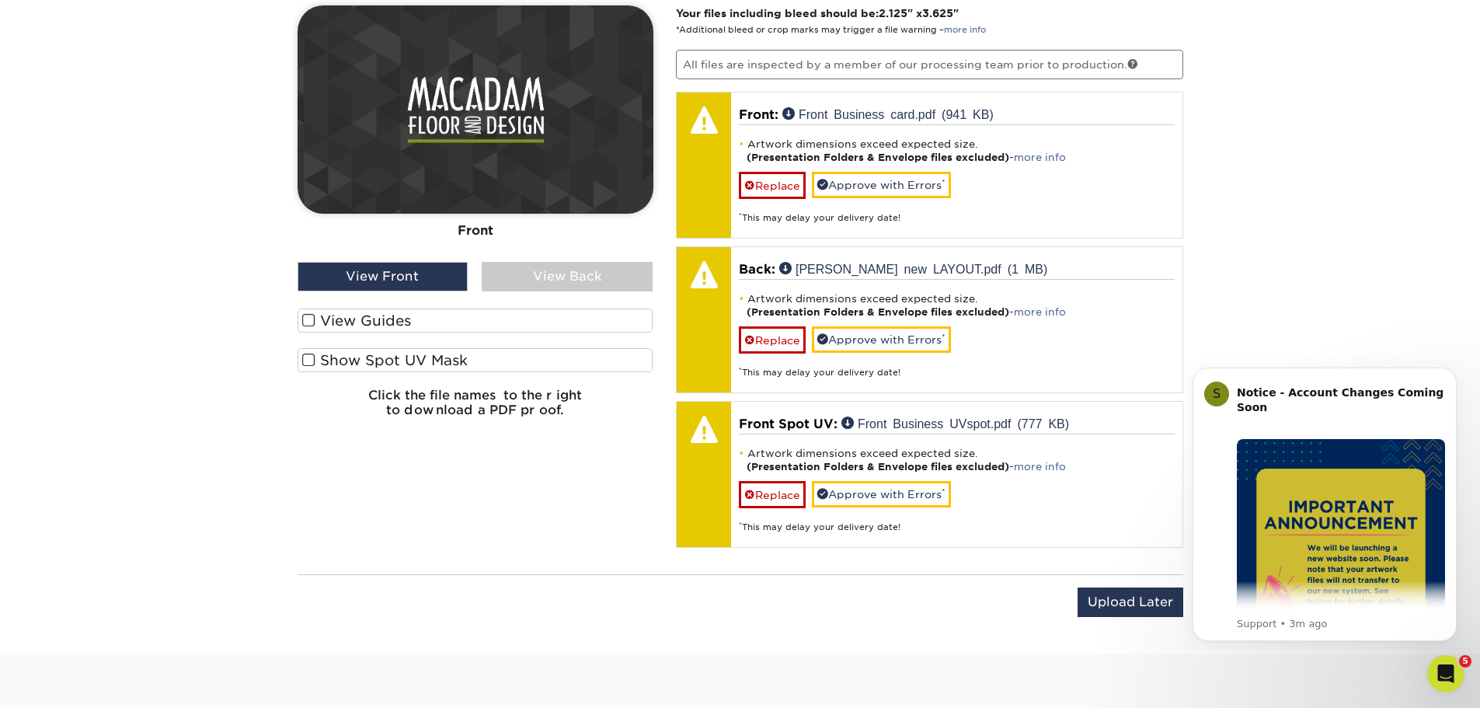
click at [525, 279] on div "View Back" at bounding box center [567, 277] width 171 height 30
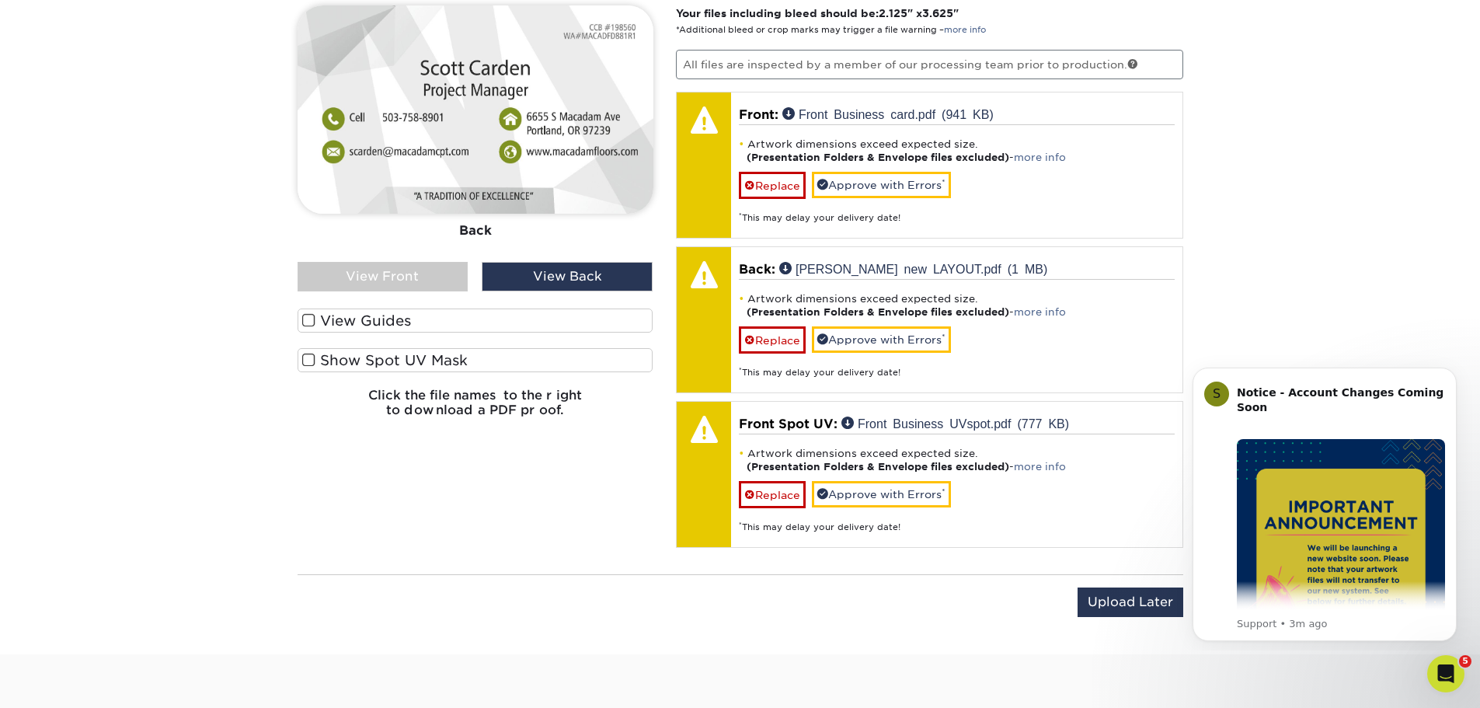
click at [373, 279] on div "View Front" at bounding box center [383, 277] width 171 height 30
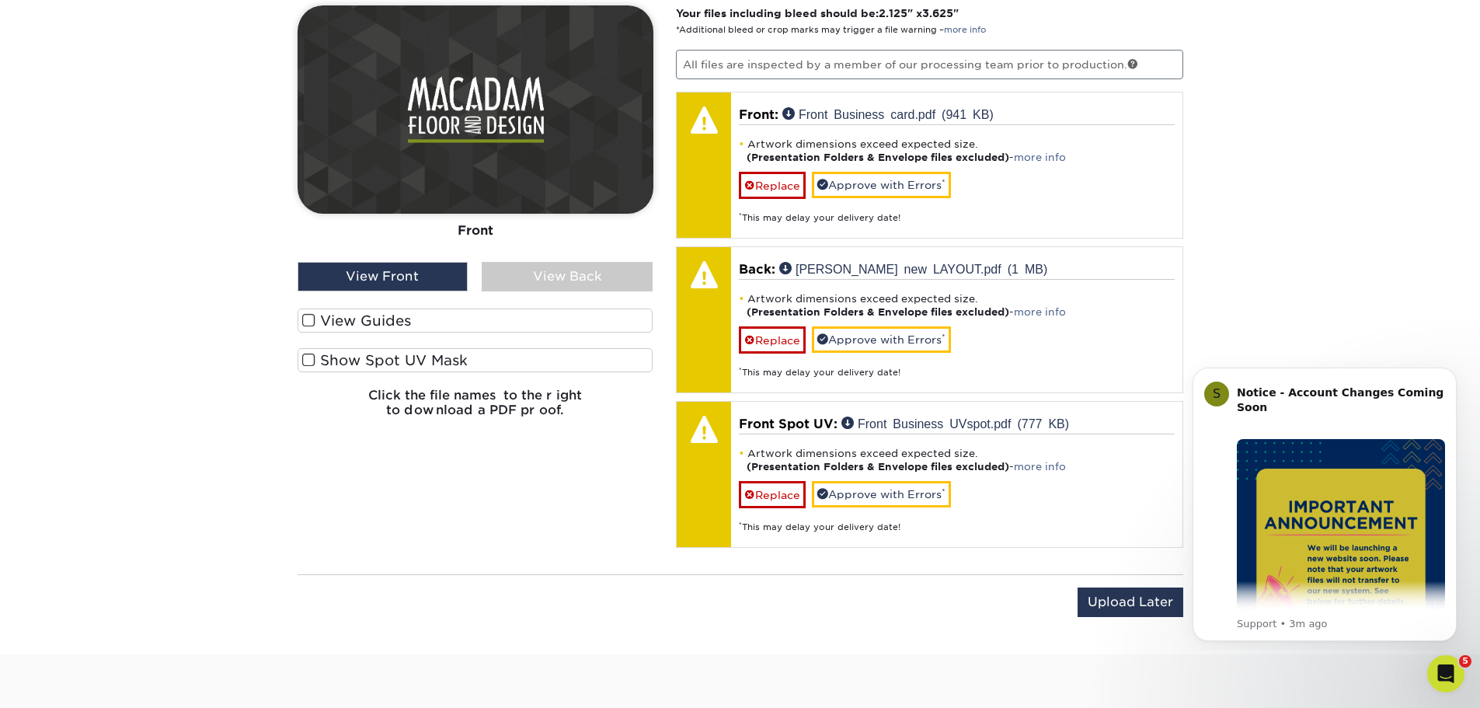
click at [306, 361] on span at bounding box center [308, 360] width 13 height 15
click at [0, 0] on input "Show Spot UV Mask" at bounding box center [0, 0] width 0 height 0
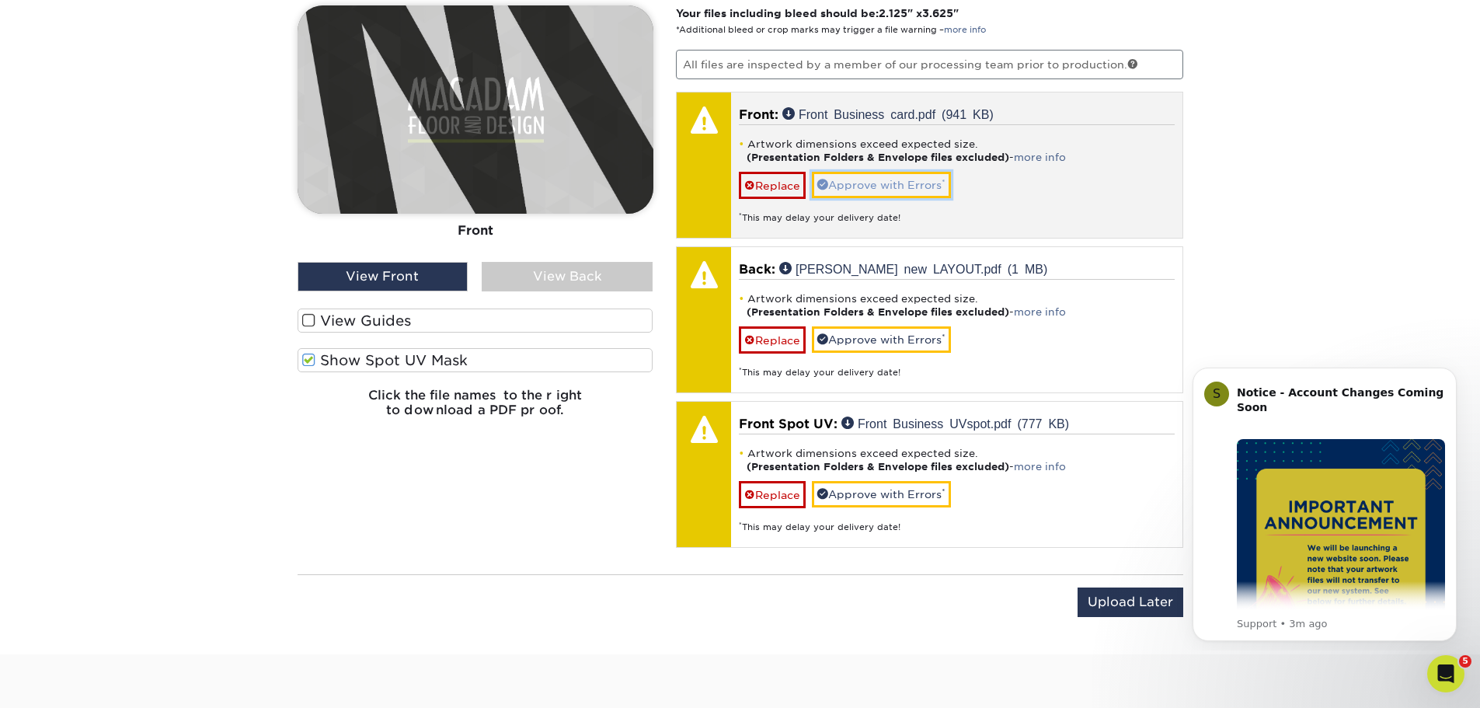
click at [898, 188] on link "Approve with Errors *" at bounding box center [881, 185] width 139 height 26
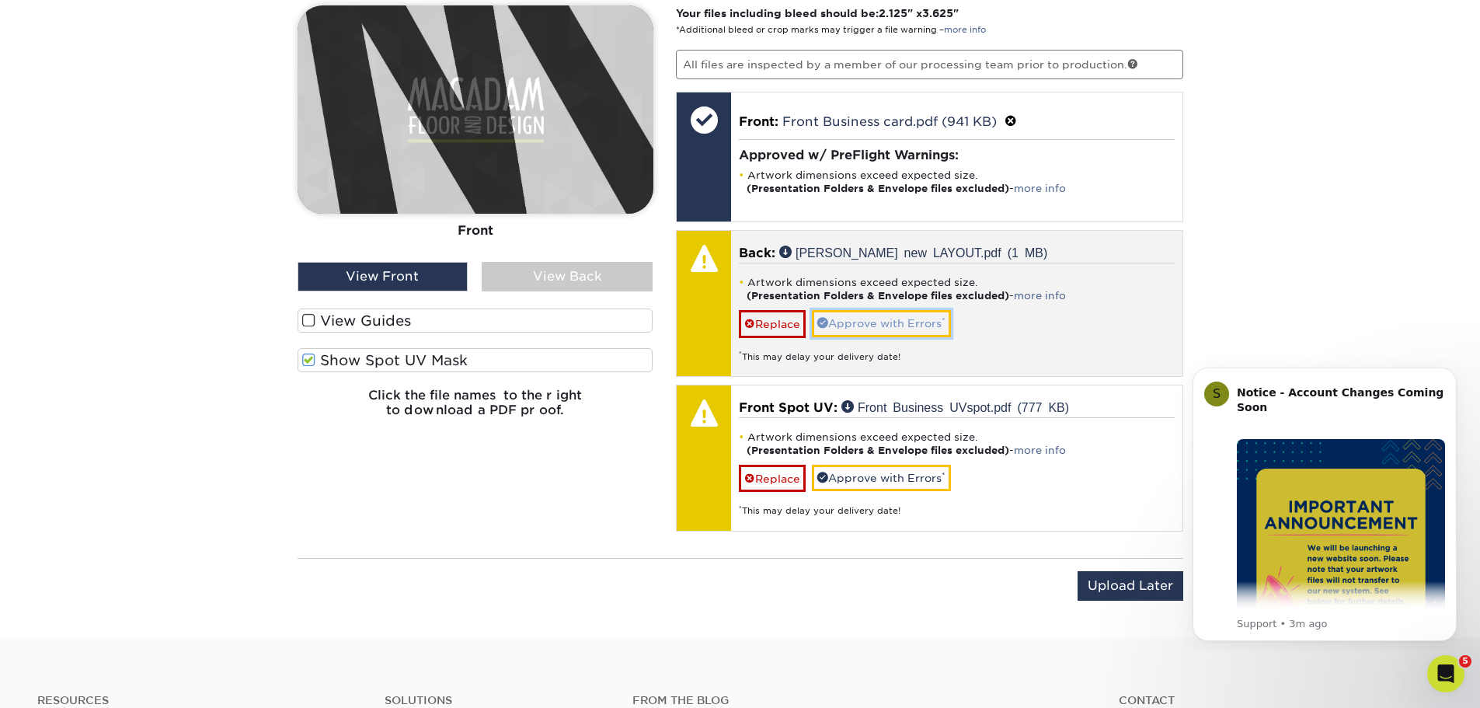
click at [903, 322] on link "Approve with Errors *" at bounding box center [881, 323] width 139 height 26
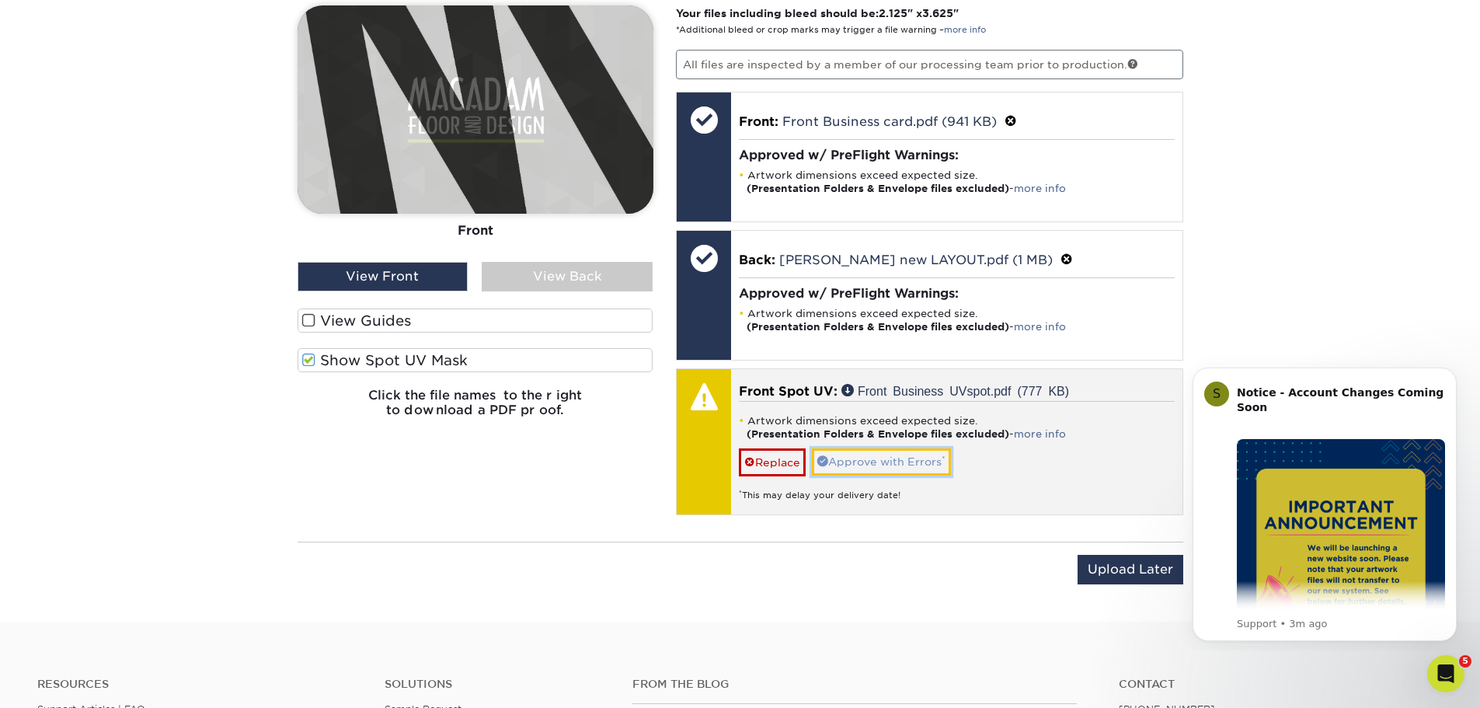
click at [892, 460] on link "Approve with Errors *" at bounding box center [881, 461] width 139 height 26
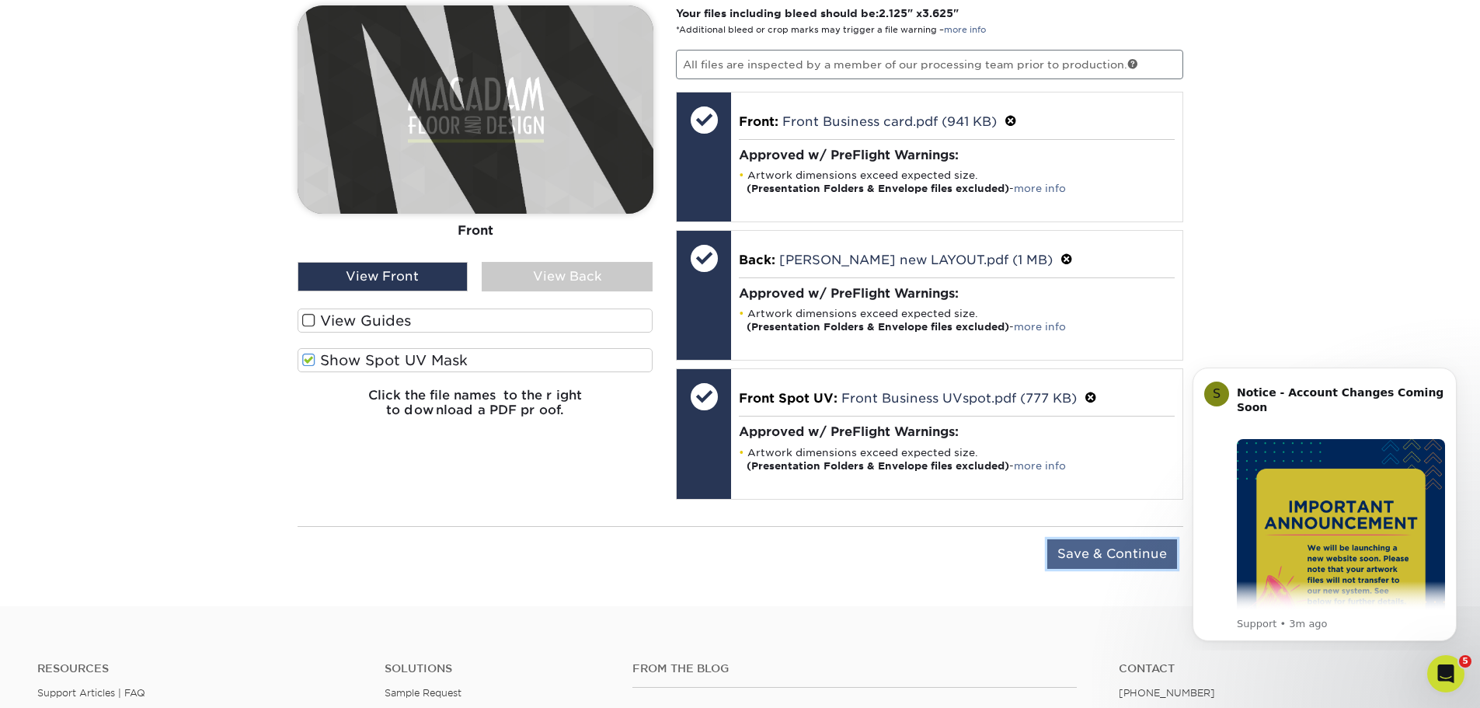
click at [1090, 560] on input "Save & Continue" at bounding box center [1112, 554] width 130 height 30
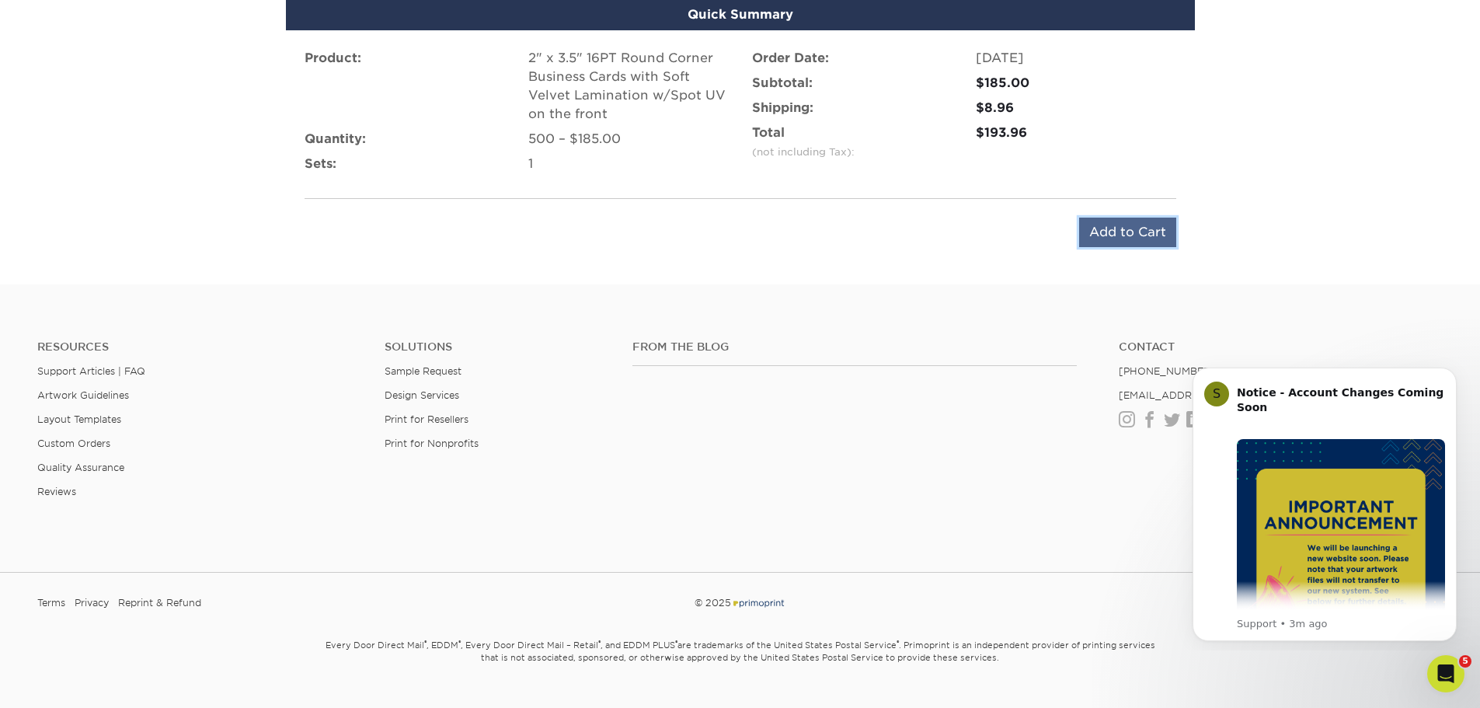
click at [1145, 234] on input "Add to Cart" at bounding box center [1127, 233] width 97 height 30
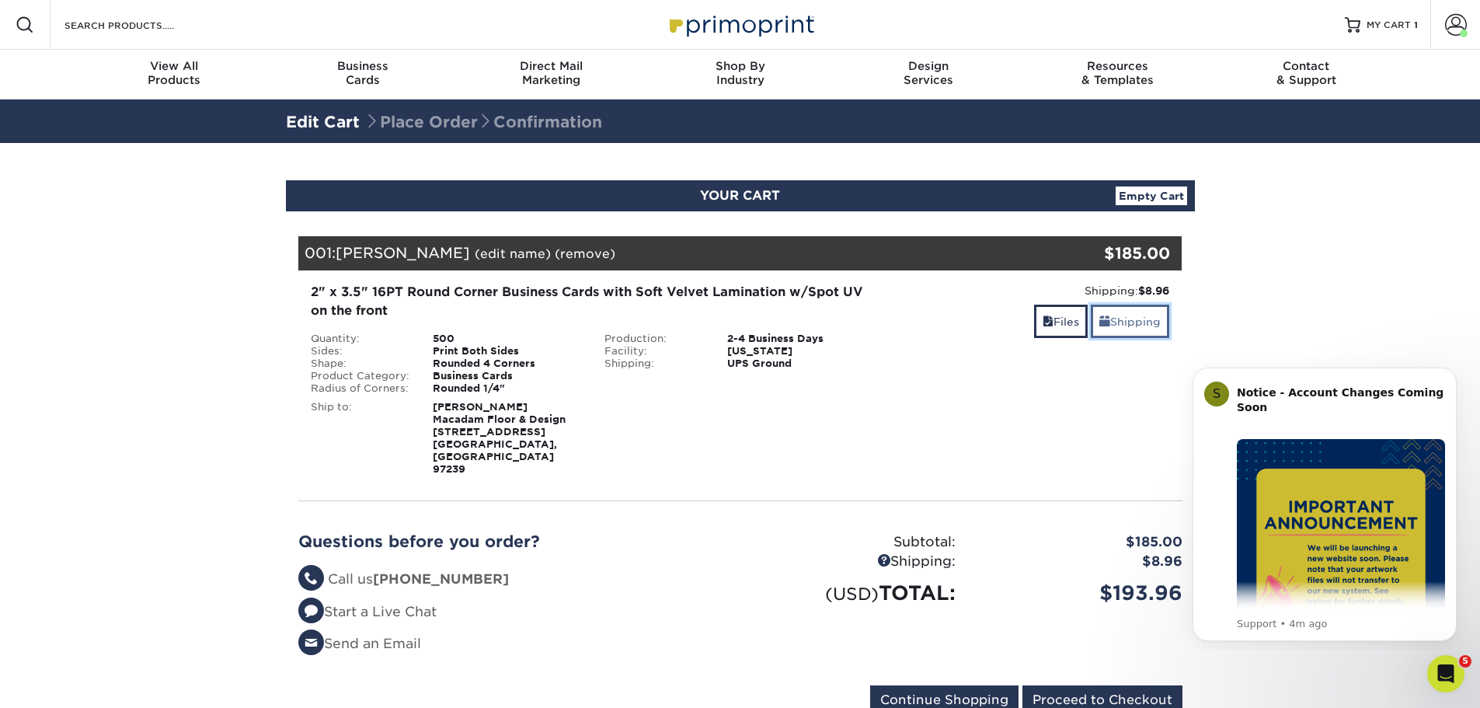
click at [1129, 319] on link "Shipping" at bounding box center [1130, 321] width 78 height 33
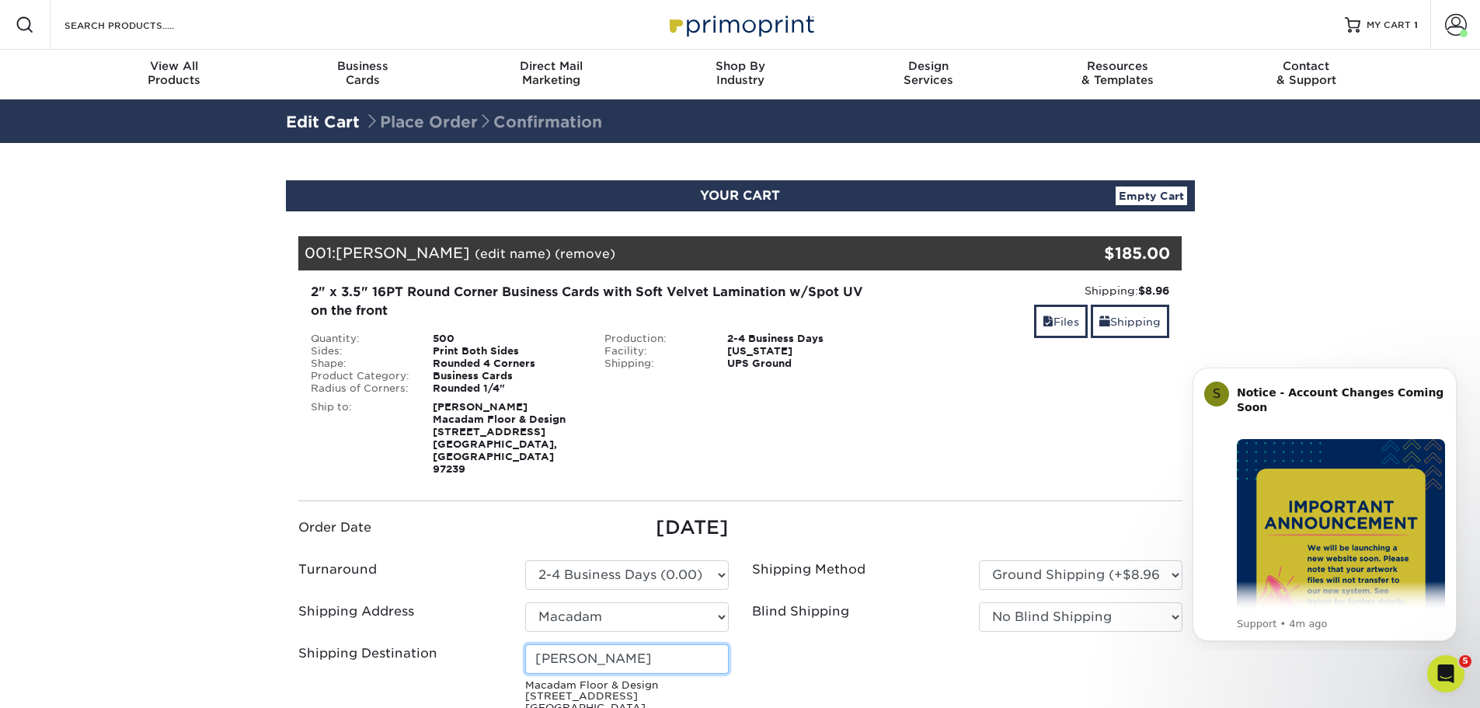
drag, startPoint x: 645, startPoint y: 637, endPoint x: 500, endPoint y: 635, distance: 144.5
click at [500, 644] on div "Shipping Destination Darren Koonce Macadam Floor & Design 6655 S Macadam Ave Po…" at bounding box center [514, 688] width 454 height 88
type input "s"
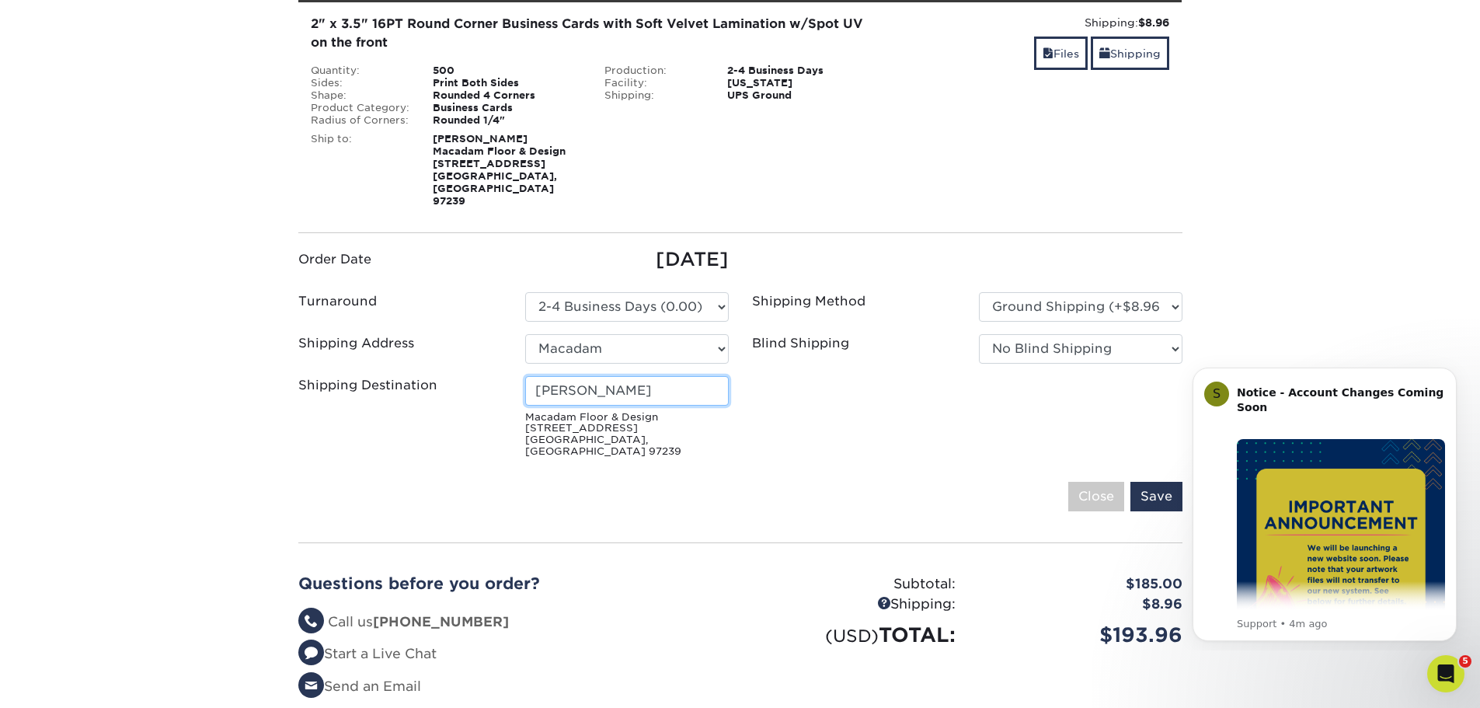
scroll to position [311, 0]
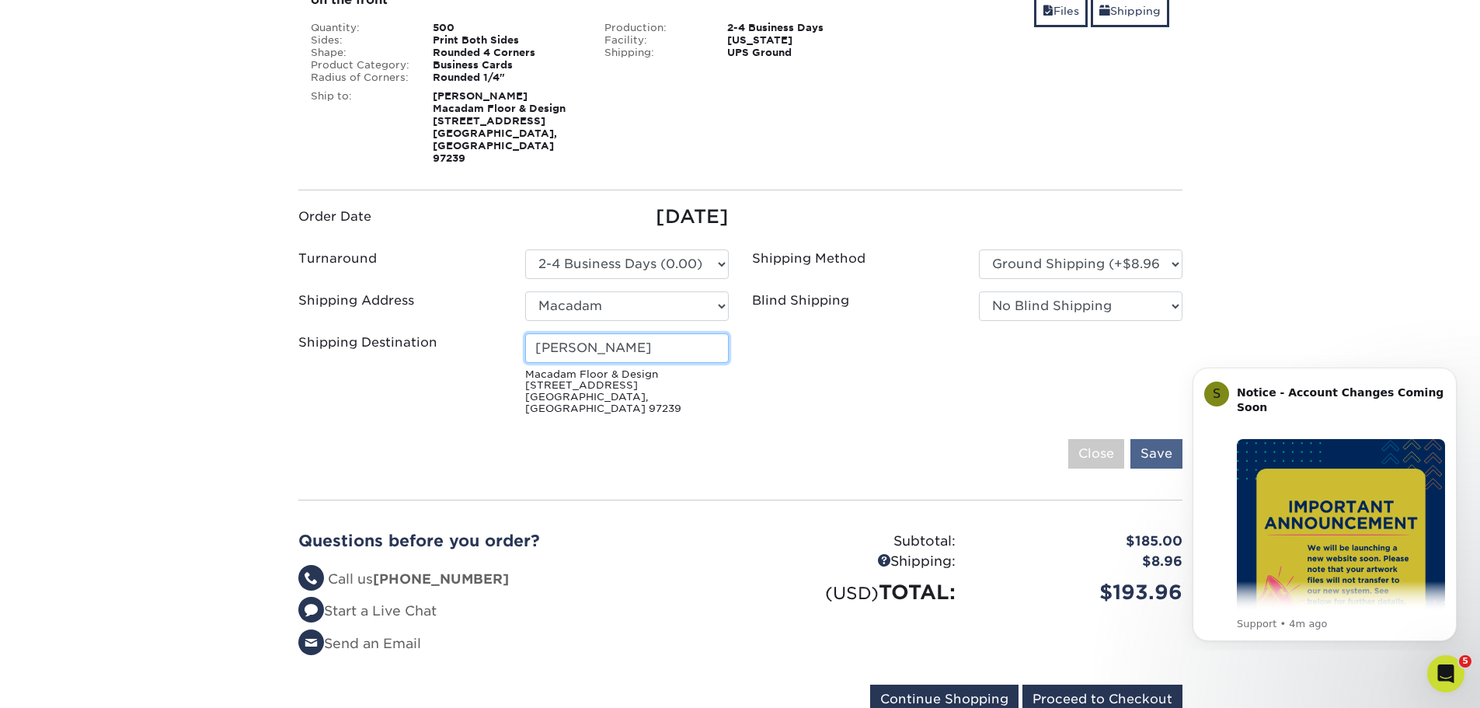
type input "Scott C."
click at [1152, 439] on input "Save" at bounding box center [1157, 454] width 52 height 30
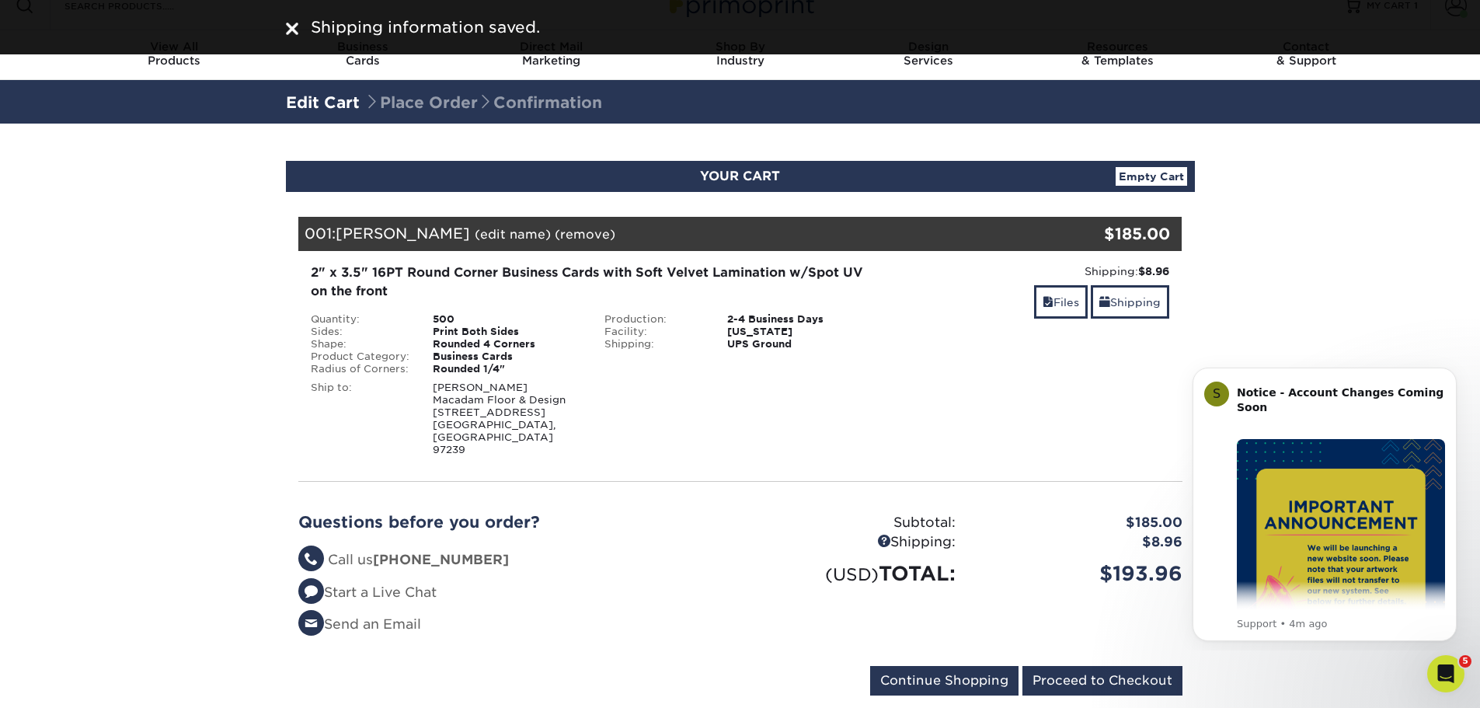
scroll to position [0, 0]
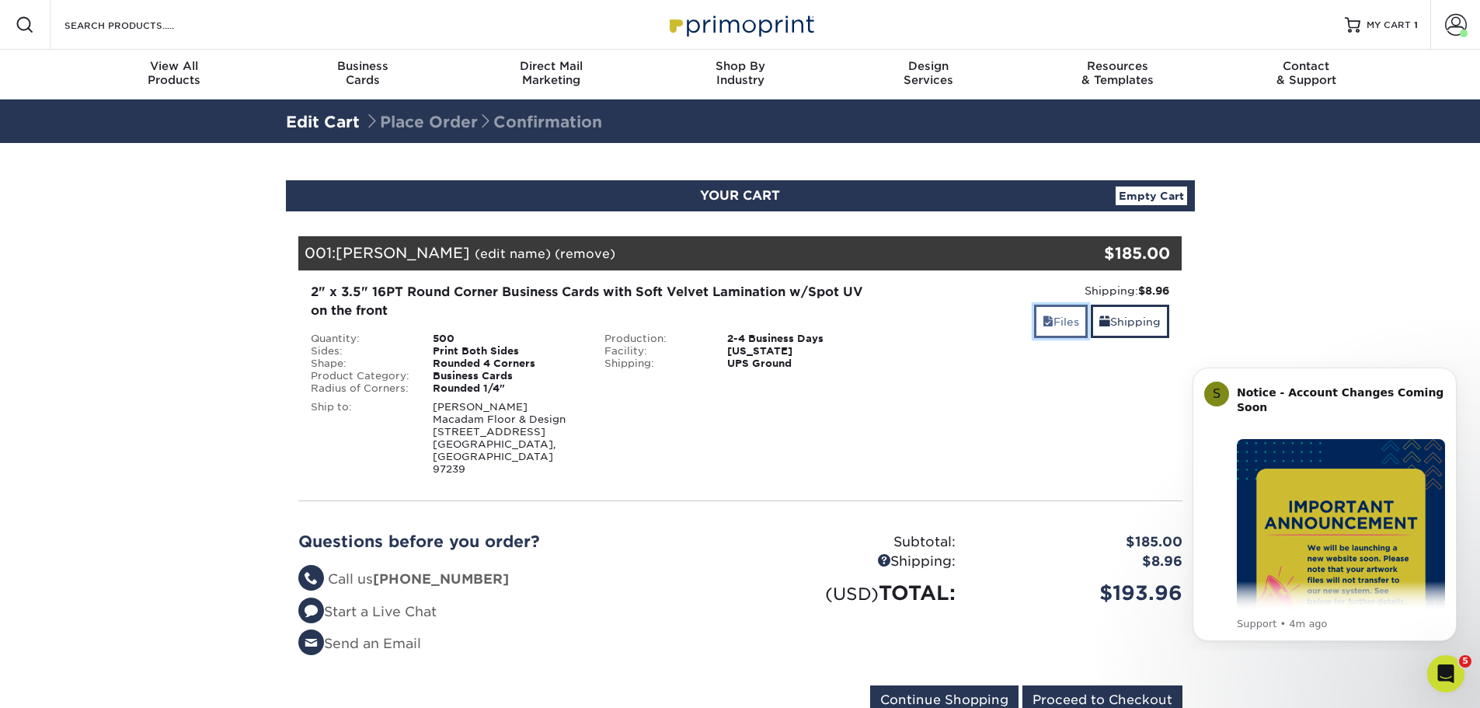
click at [1061, 326] on link "Files" at bounding box center [1061, 321] width 54 height 33
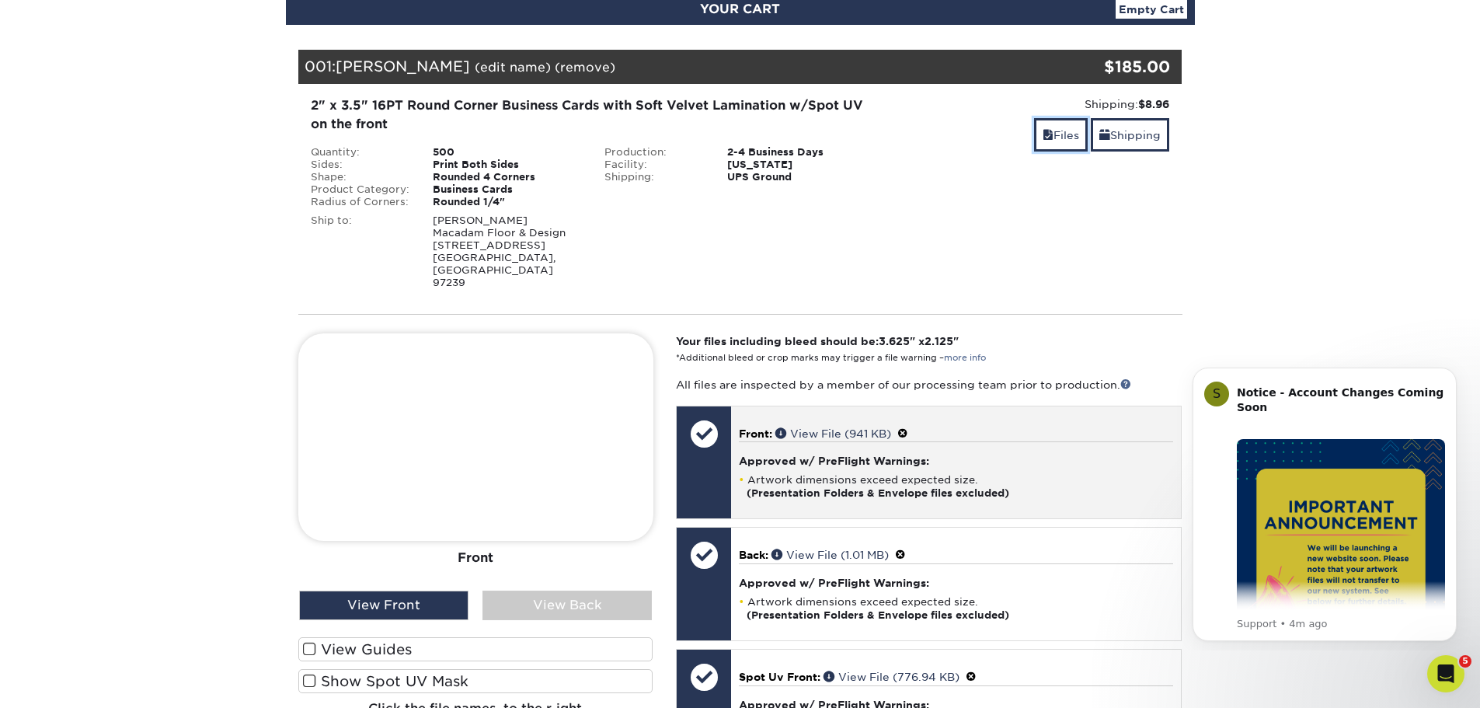
scroll to position [233, 0]
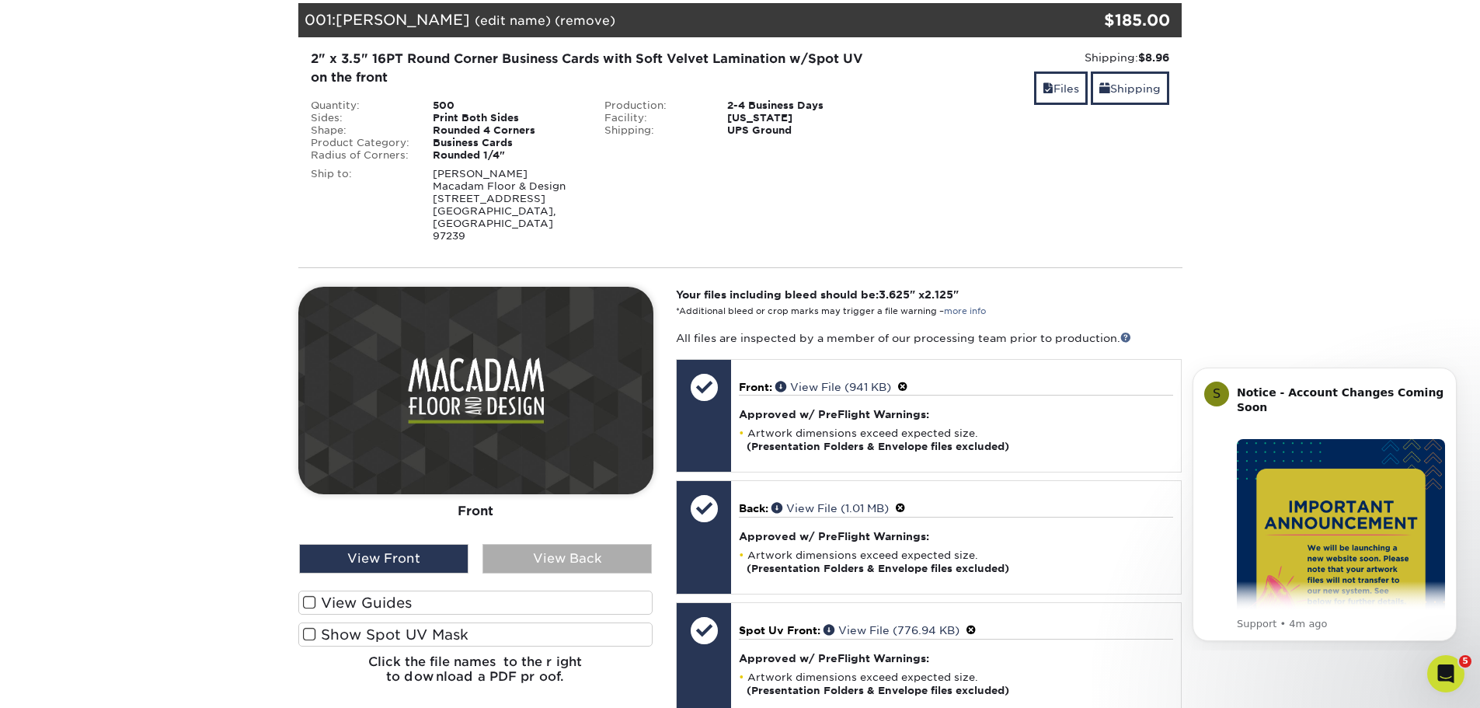
click at [559, 544] on div "View Back" at bounding box center [567, 559] width 169 height 30
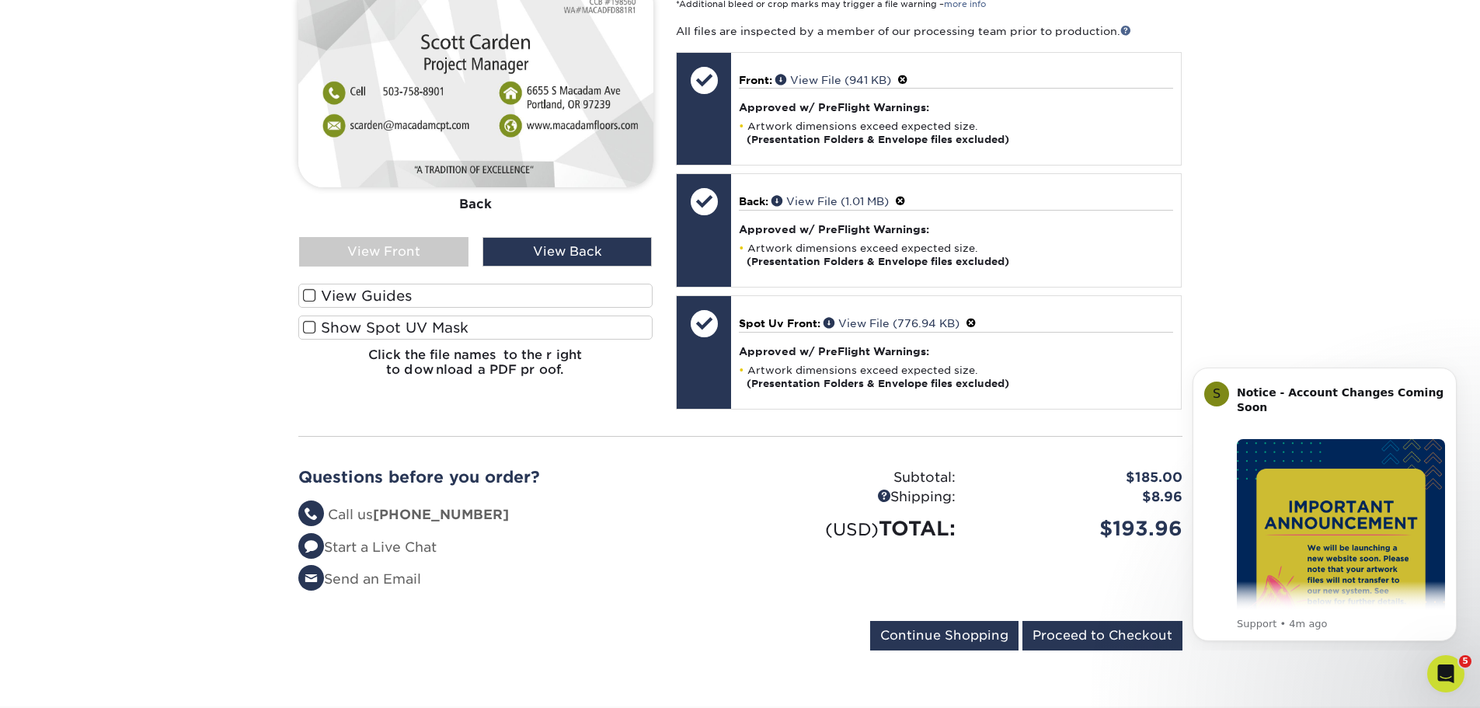
scroll to position [544, 0]
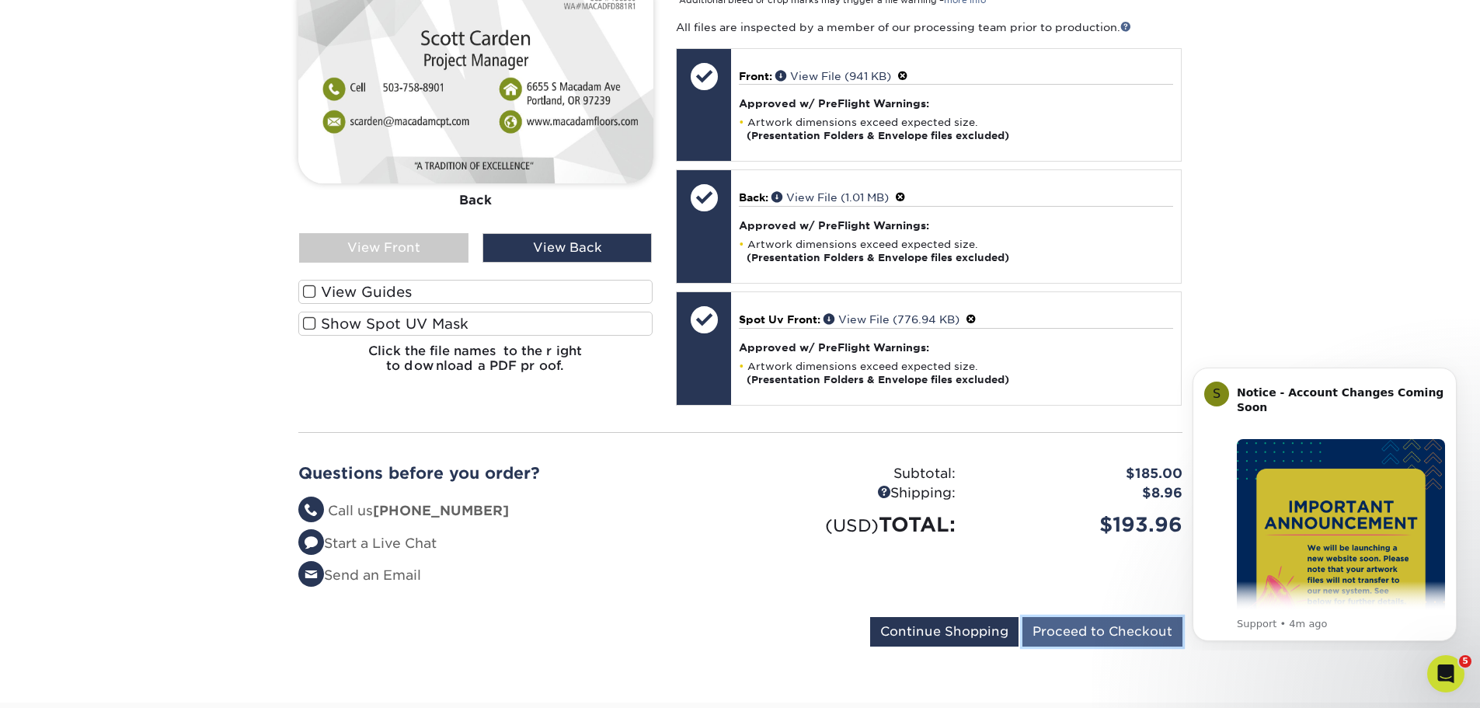
click at [1067, 617] on input "Proceed to Checkout" at bounding box center [1103, 632] width 160 height 30
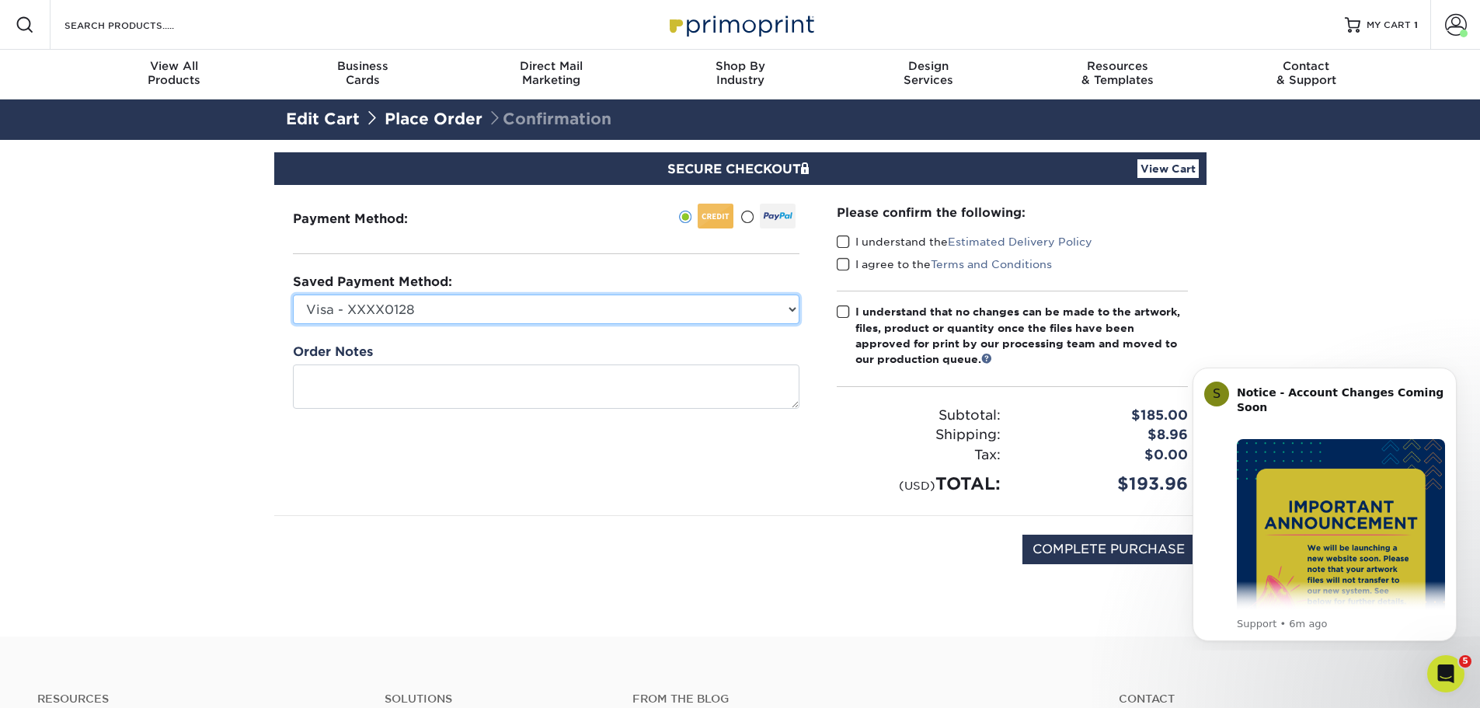
click at [539, 312] on select "Visa - XXXX0128 New Credit Card" at bounding box center [546, 309] width 507 height 30
select select
click at [293, 294] on select "Visa - XXXX0128 New Credit Card" at bounding box center [546, 309] width 507 height 30
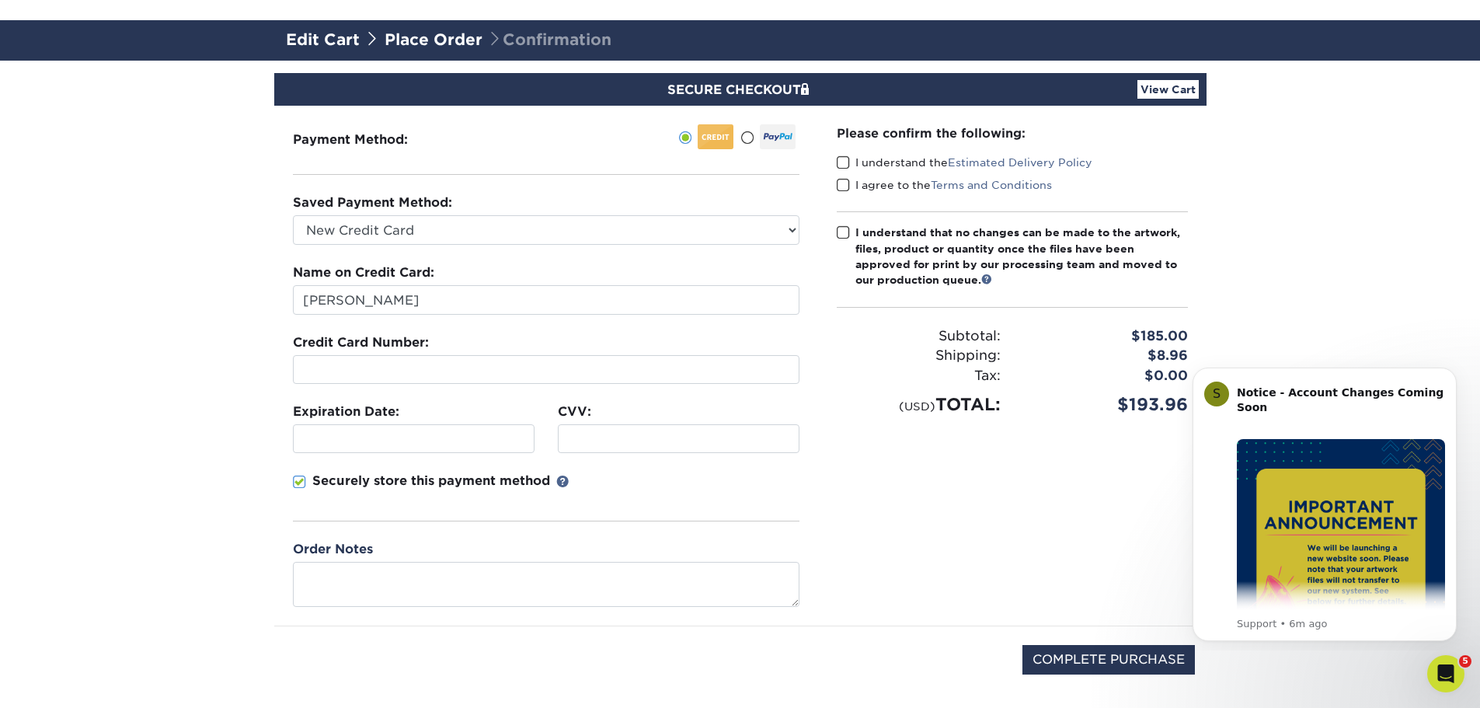
scroll to position [311, 0]
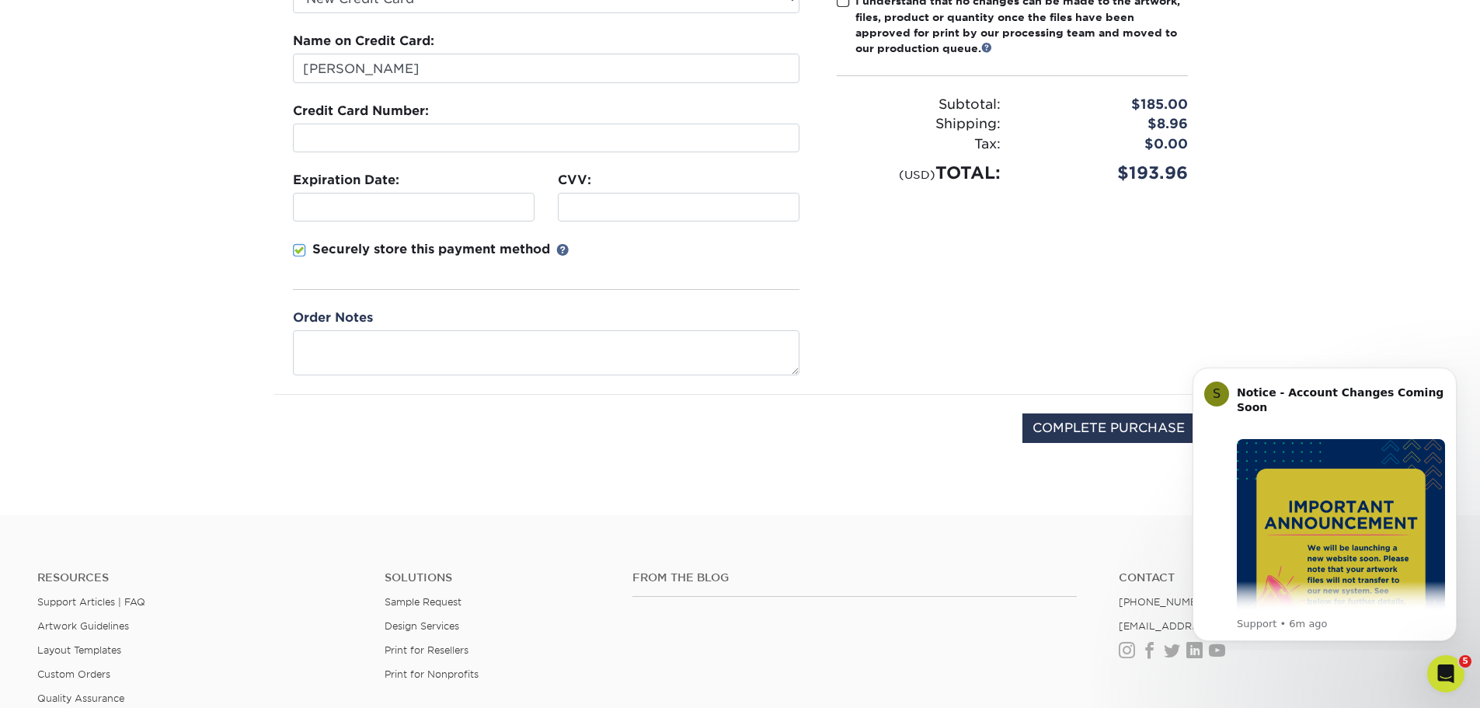
click at [294, 250] on span at bounding box center [299, 250] width 13 height 15
click at [0, 0] on input "Securely store this payment method" at bounding box center [0, 0] width 0 height 0
click at [1088, 427] on input "COMPLETE PURCHASE" at bounding box center [1109, 428] width 172 height 30
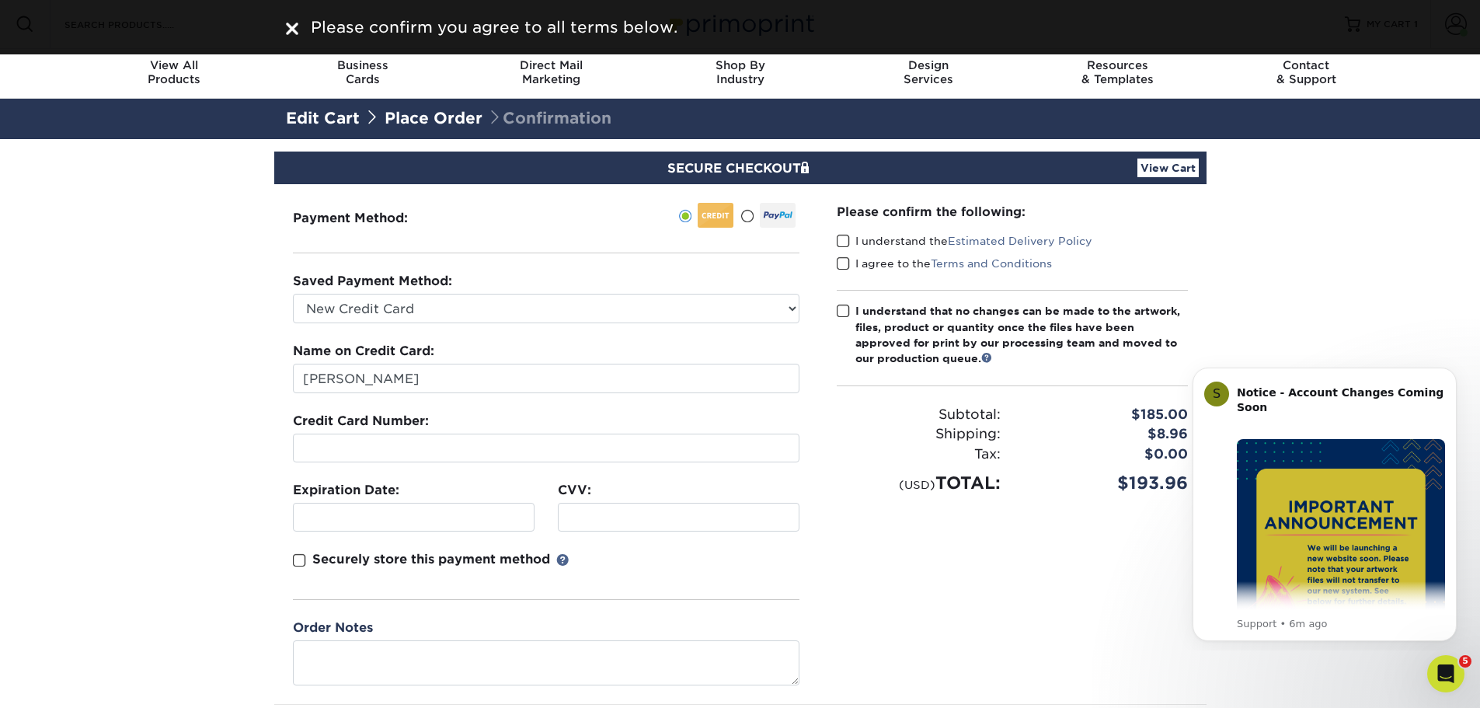
scroll to position [0, 0]
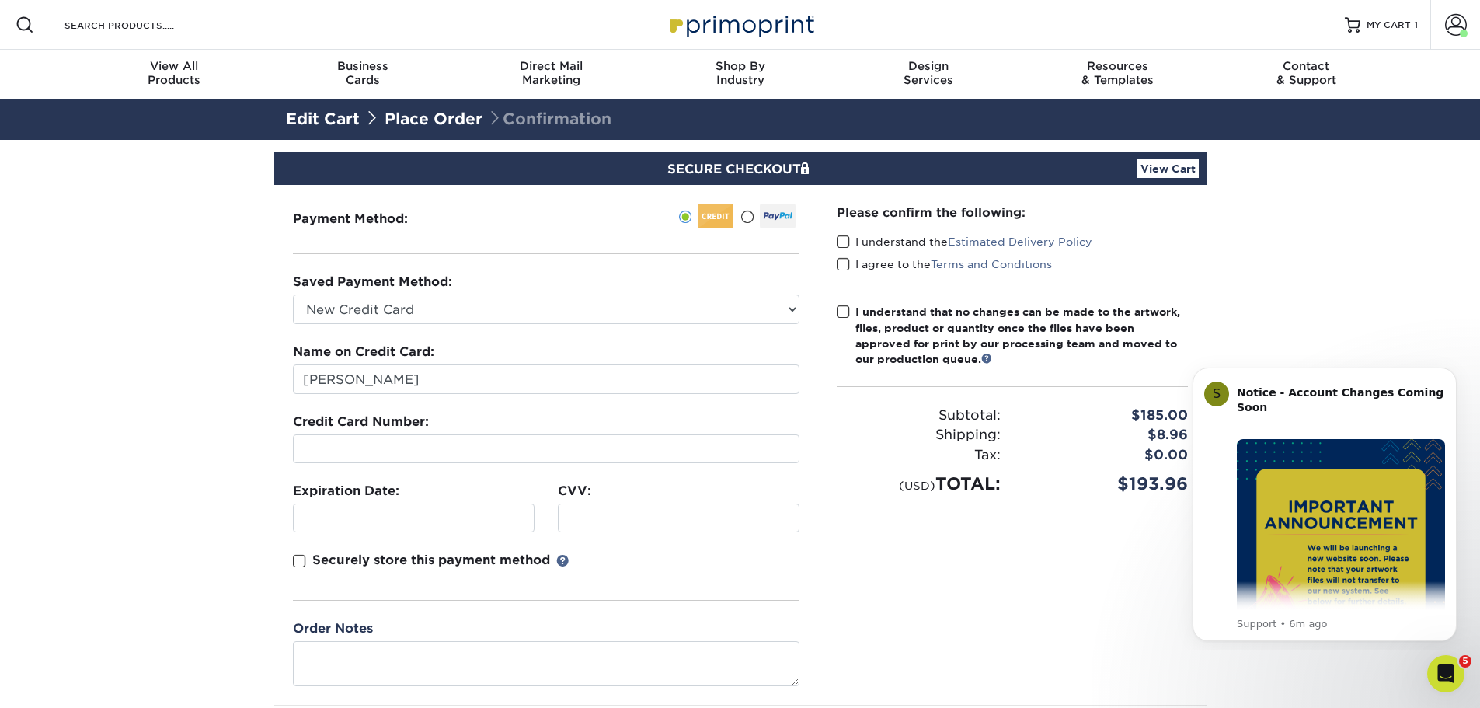
click at [841, 240] on span at bounding box center [843, 242] width 13 height 15
click at [0, 0] on input "I understand the Estimated Delivery Policy" at bounding box center [0, 0] width 0 height 0
drag, startPoint x: 844, startPoint y: 264, endPoint x: 840, endPoint y: 291, distance: 27.5
click at [843, 264] on span at bounding box center [843, 264] width 13 height 15
click at [0, 0] on input "I agree to the Terms and Conditions" at bounding box center [0, 0] width 0 height 0
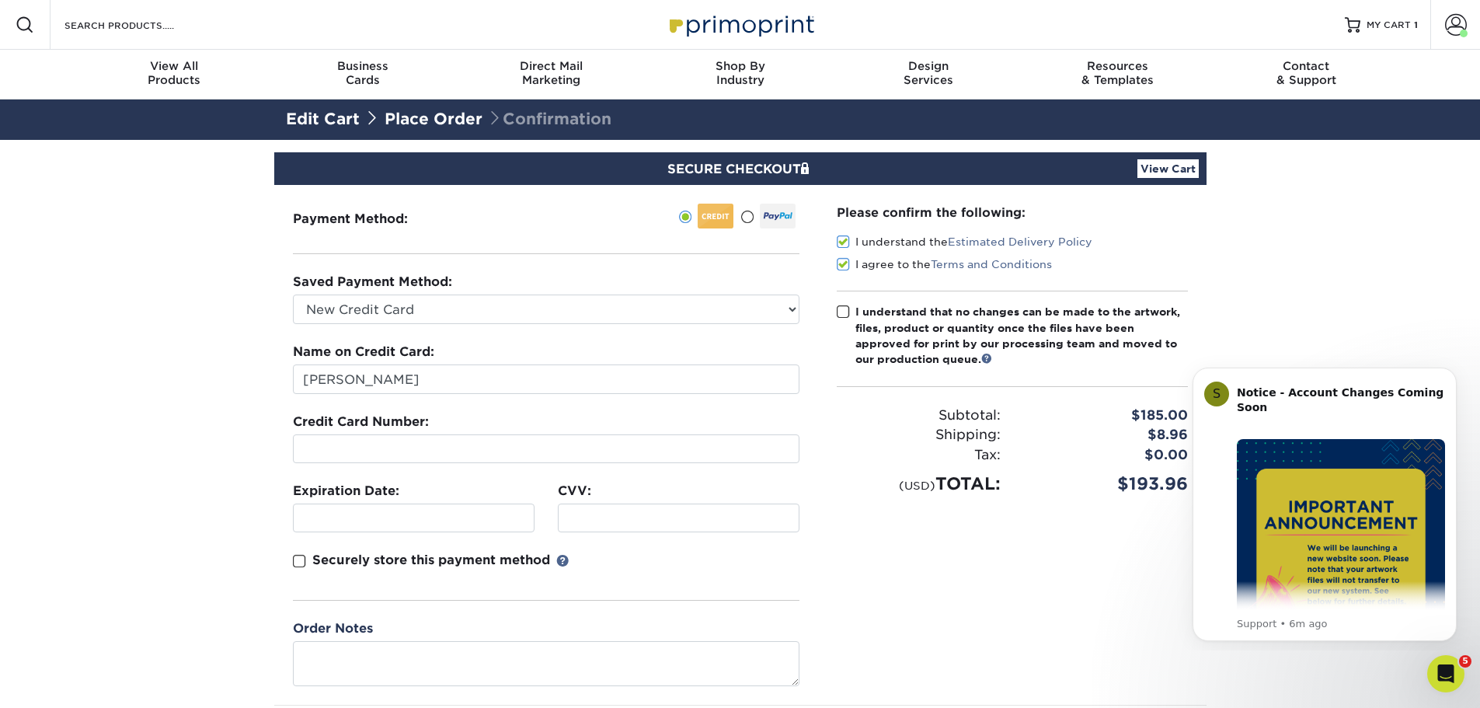
click at [844, 311] on span at bounding box center [843, 312] width 13 height 15
click at [0, 0] on input "I understand that no changes can be made to the artwork, files, product or quan…" at bounding box center [0, 0] width 0 height 0
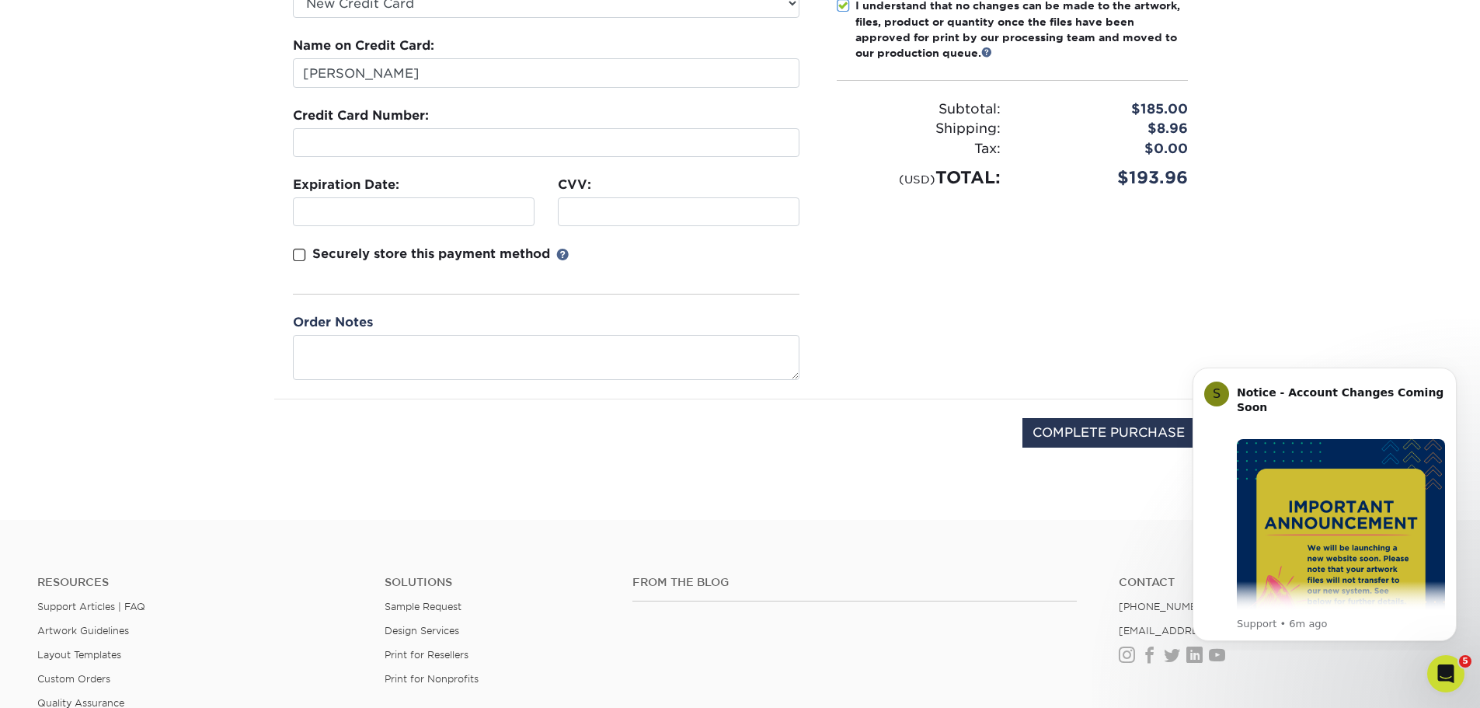
scroll to position [311, 0]
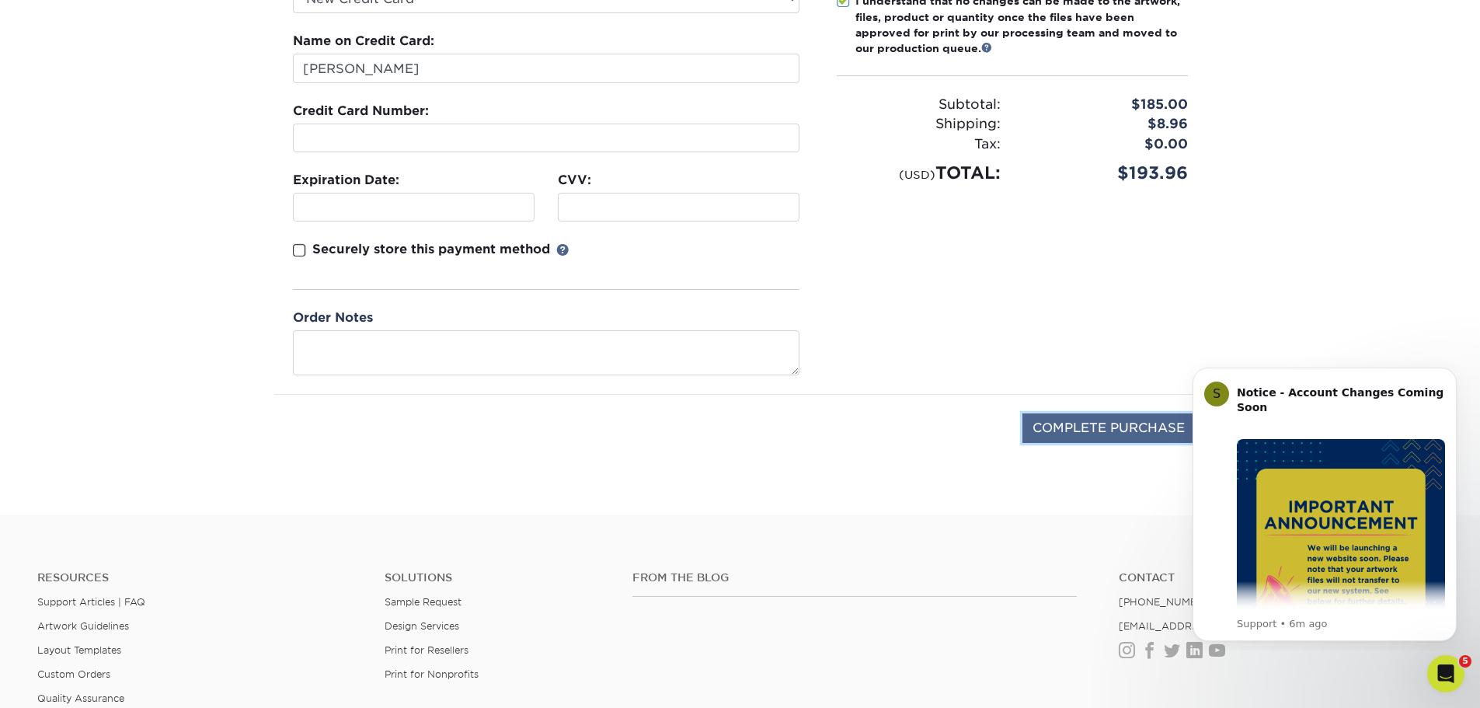
click at [1055, 430] on input "COMPLETE PURCHASE" at bounding box center [1109, 428] width 172 height 30
type input "PROCESSING, PLEASE WAIT..."
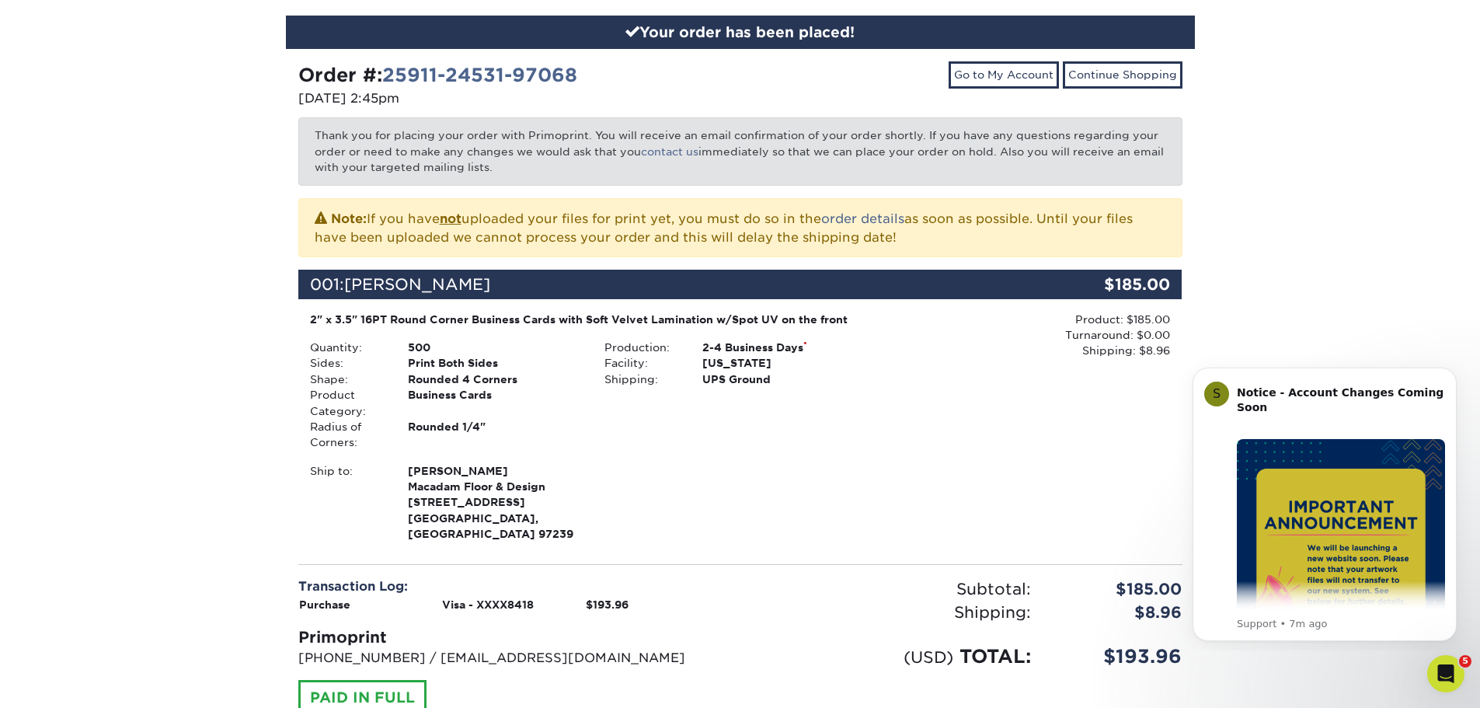
scroll to position [311, 0]
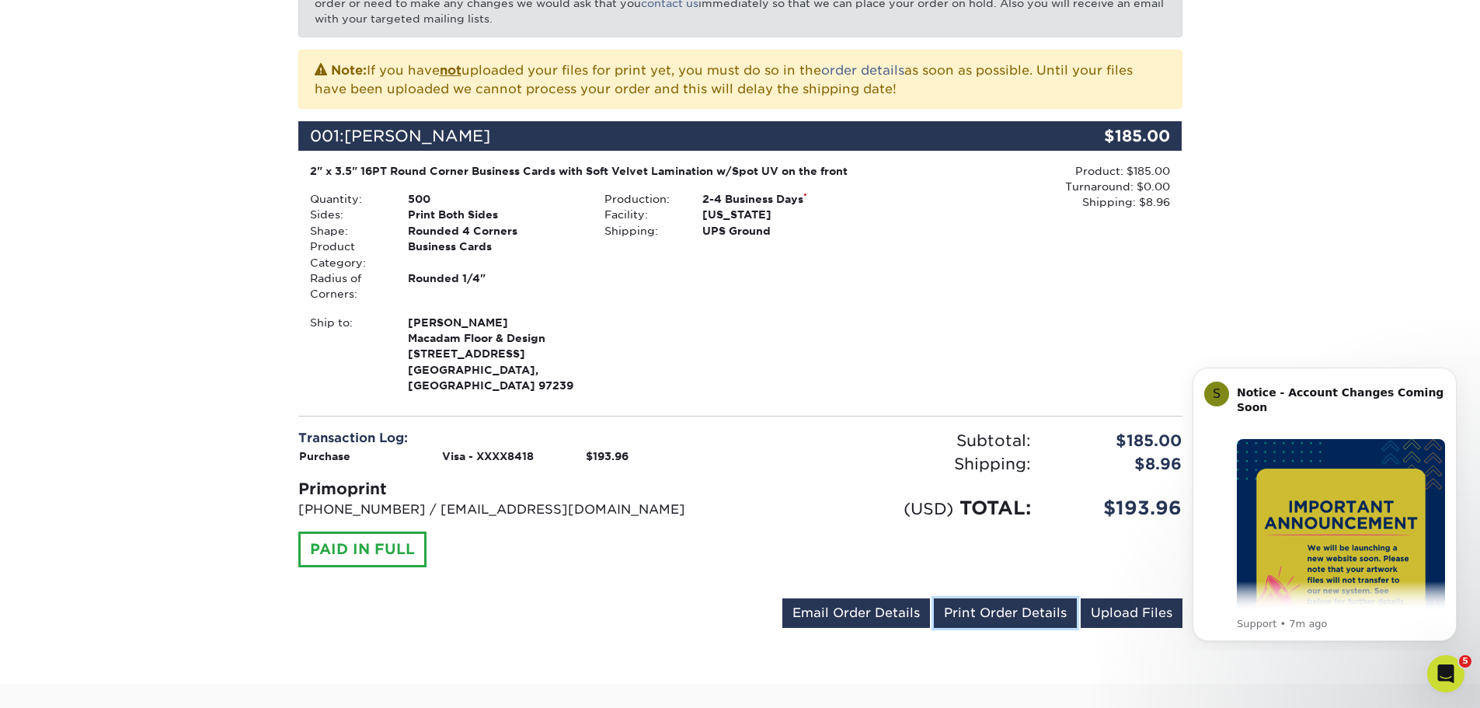
drag, startPoint x: 1017, startPoint y: 603, endPoint x: 274, endPoint y: 243, distance: 826.1
click at [1017, 603] on link "Print Order Details" at bounding box center [1005, 613] width 143 height 30
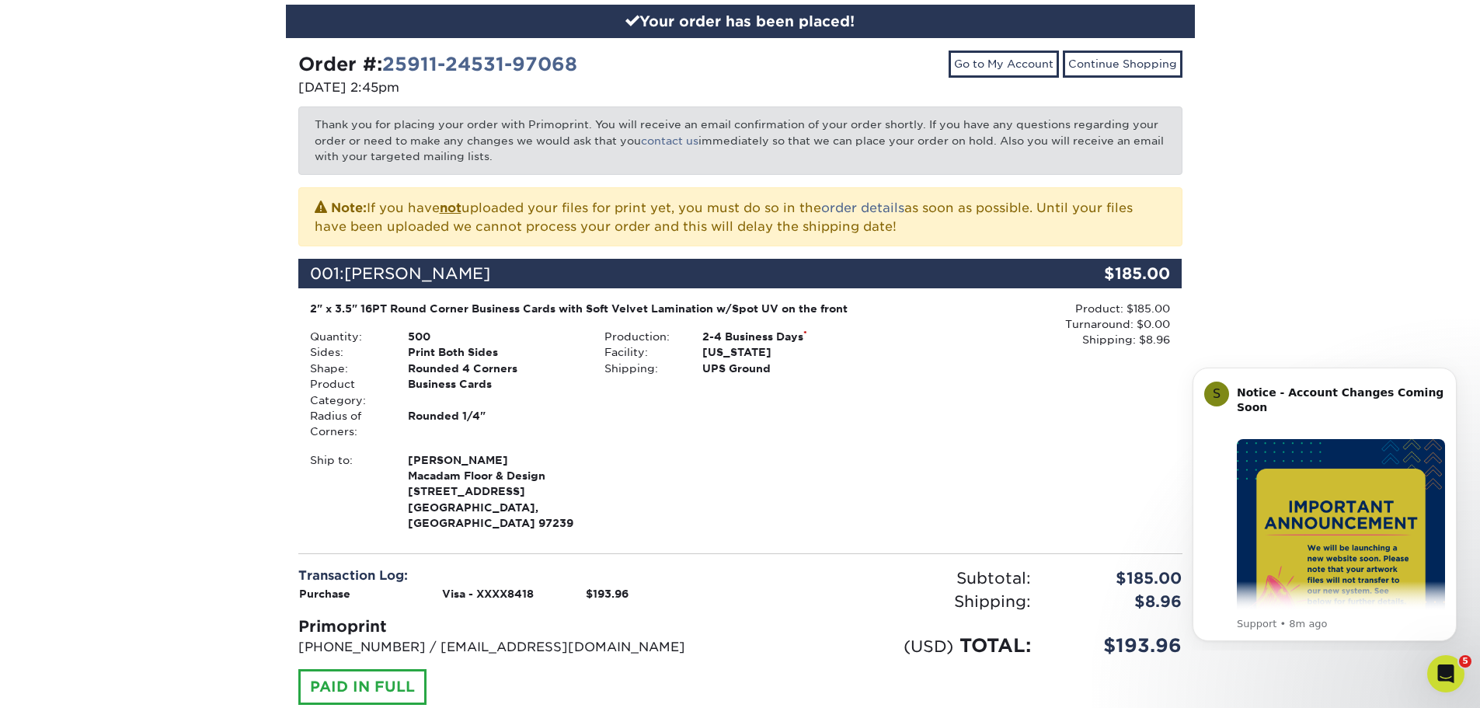
scroll to position [0, 0]
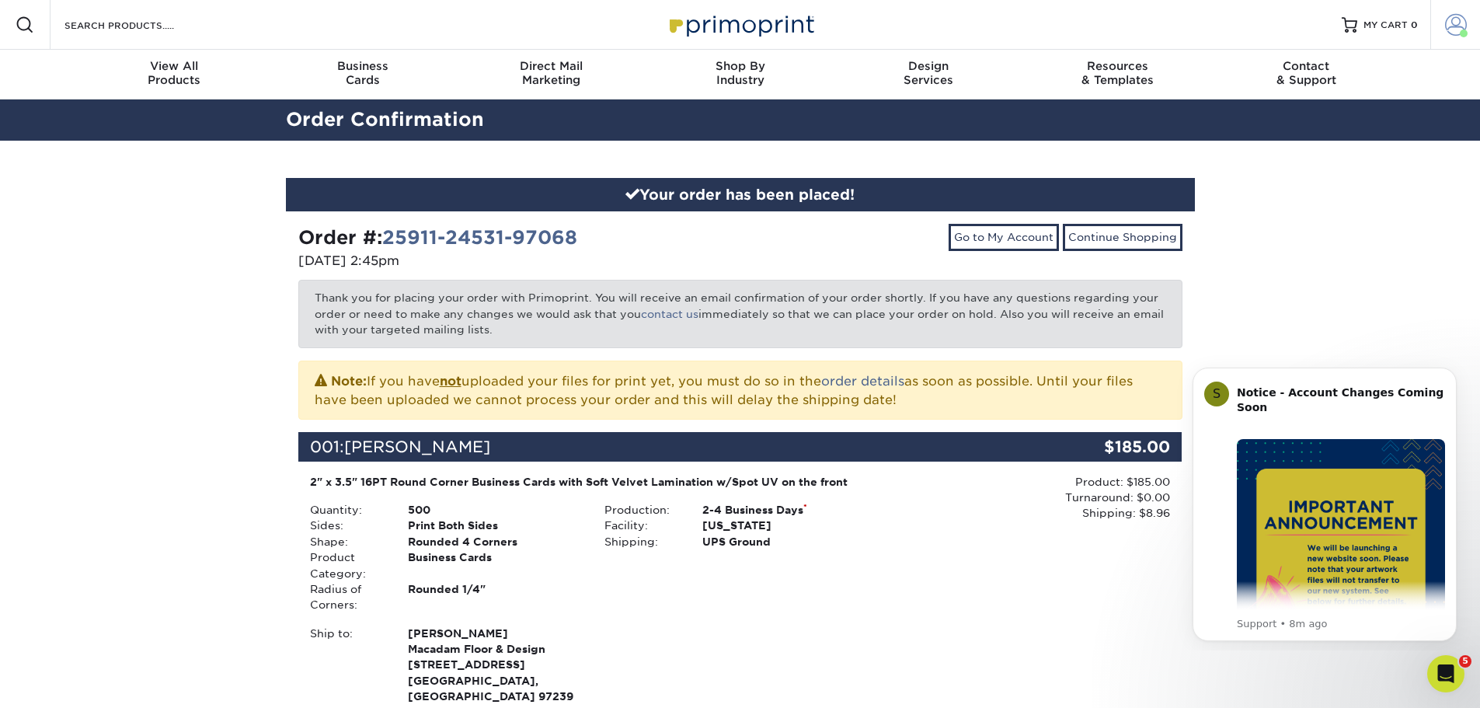
click at [1447, 25] on span at bounding box center [1456, 25] width 22 height 22
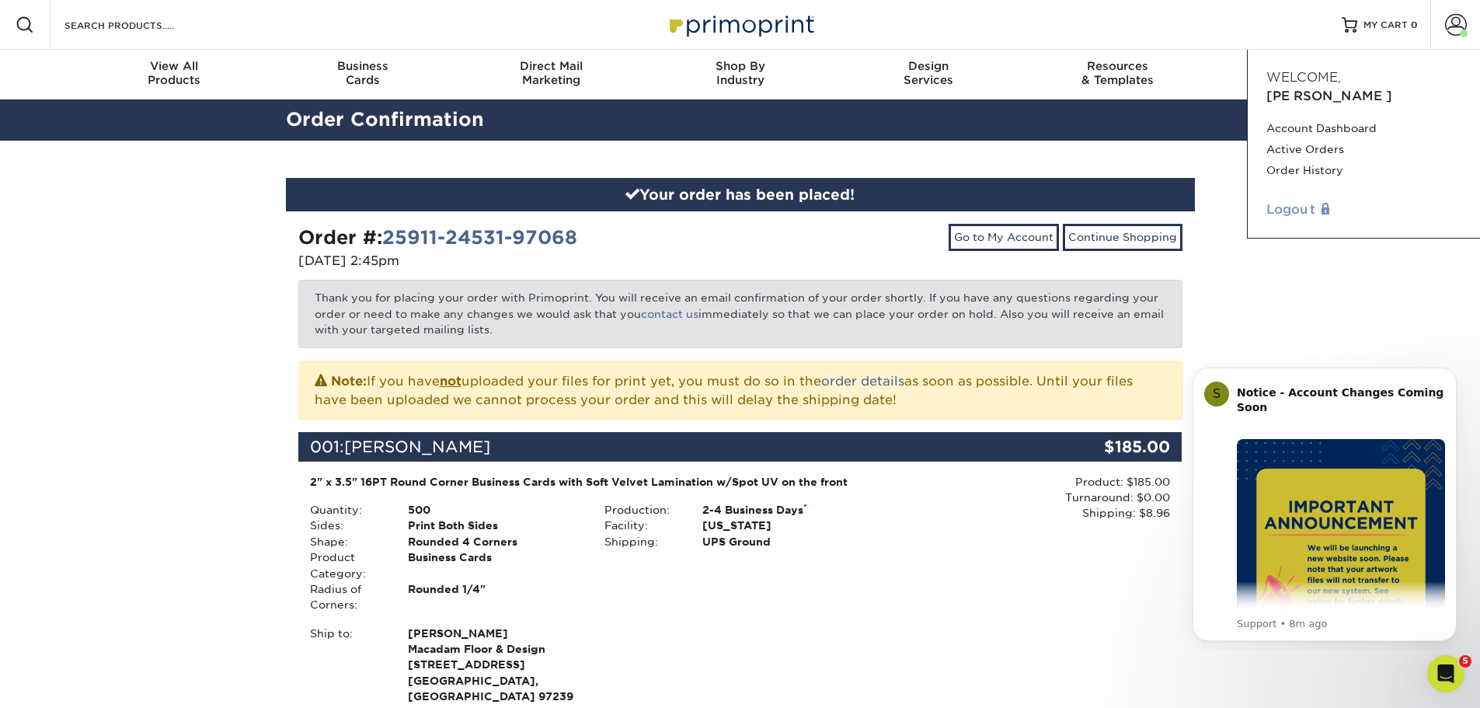
click at [1304, 200] on link "Logout" at bounding box center [1364, 209] width 195 height 19
